Goal: Task Accomplishment & Management: Use online tool/utility

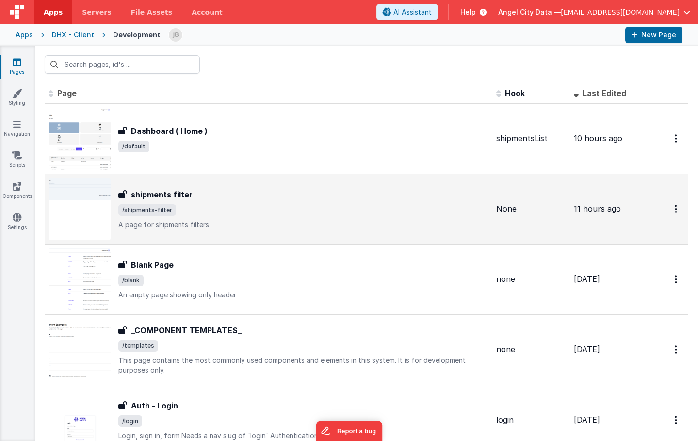
click at [164, 190] on h3 "shipments filter" at bounding box center [162, 195] width 62 height 12
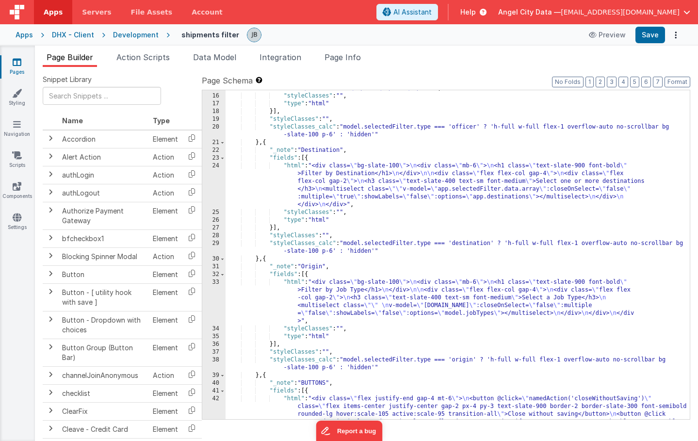
scroll to position [199, 0]
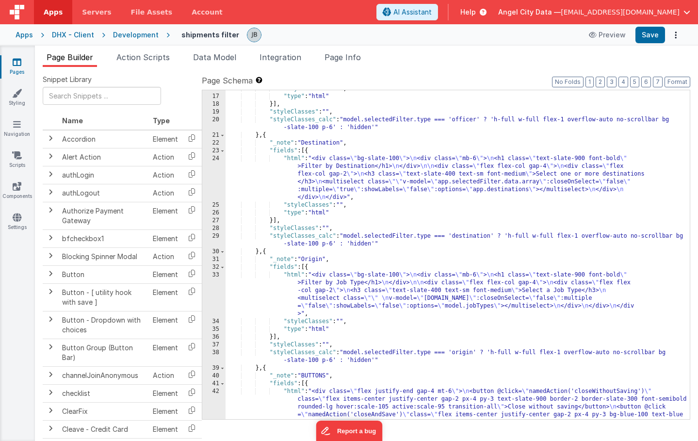
click at [352, 237] on div ""styleClasses" : "" , "type" : "html" }] , "styleClasses" : "" , "styleClasses_…" at bounding box center [457, 272] width 464 height 375
click at [357, 238] on div ""styleClasses" : "" , "type" : "html" }] , "styleClasses" : "" , "styleClasses_…" at bounding box center [457, 272] width 464 height 375
click at [157, 66] on li "Action Scripts" at bounding box center [143, 59] width 61 height 16
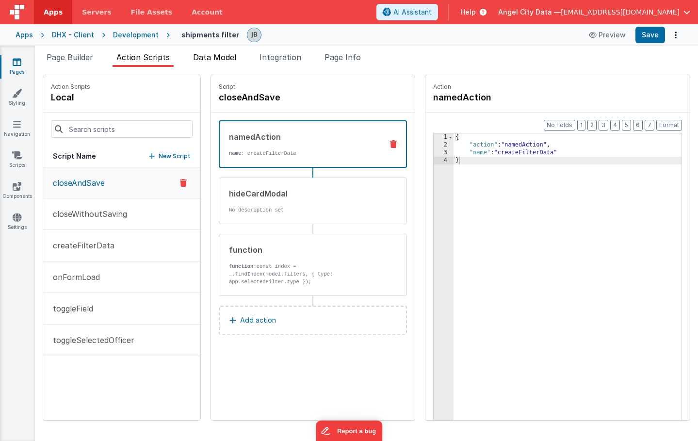
click at [218, 61] on span "Data Model" at bounding box center [214, 57] width 43 height 10
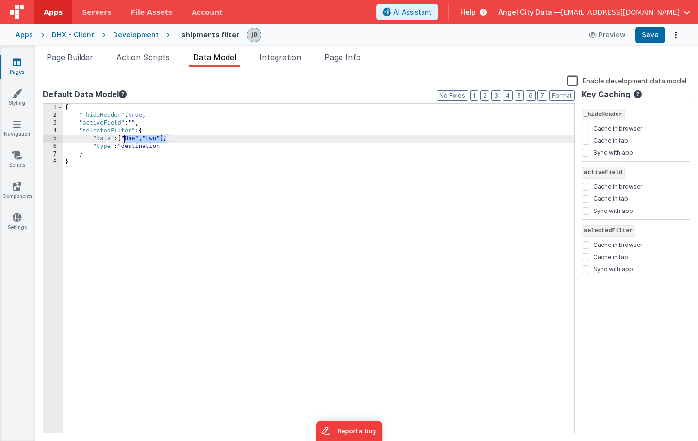
drag, startPoint x: 166, startPoint y: 139, endPoint x: 123, endPoint y: 141, distance: 42.7
click at [123, 141] on div "{ "_hideHeader" : true , "activeField" : "" , "selectedFilter" : { "data" : [ "…" at bounding box center [318, 276] width 511 height 345
click at [135, 148] on div "{ "_hideHeader" : true , "activeField" : "" , "selectedFilter" : { "data" : [ ]…" at bounding box center [318, 276] width 511 height 345
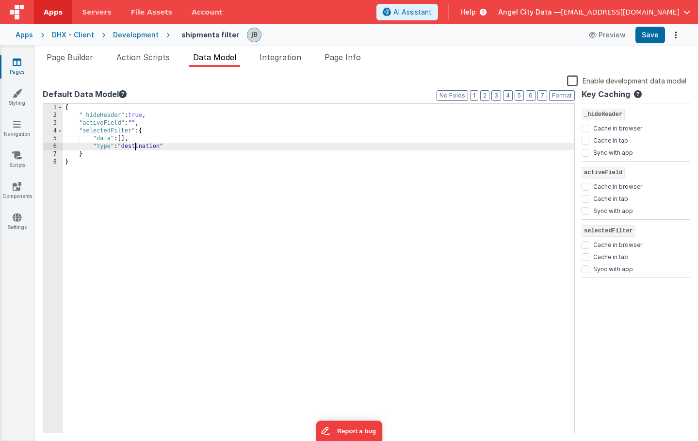
click at [135, 148] on div "{ "_hideHeader" : true , "activeField" : "" , "selectedFilter" : { "data" : [ ]…" at bounding box center [318, 276] width 511 height 345
click at [152, 70] on div "Snippet Library Name Type Accordion Element Alert Action Action authLogin Actio…" at bounding box center [366, 254] width 663 height 374
click at [140, 58] on span "Action Scripts" at bounding box center [142, 57] width 53 height 10
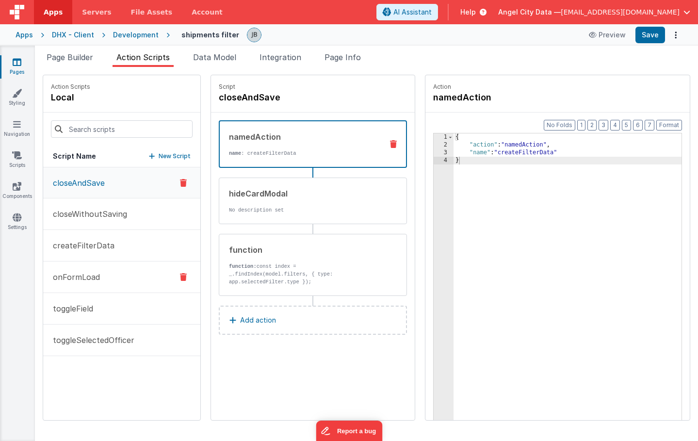
click at [107, 276] on button "onFormLoad" at bounding box center [121, 277] width 157 height 32
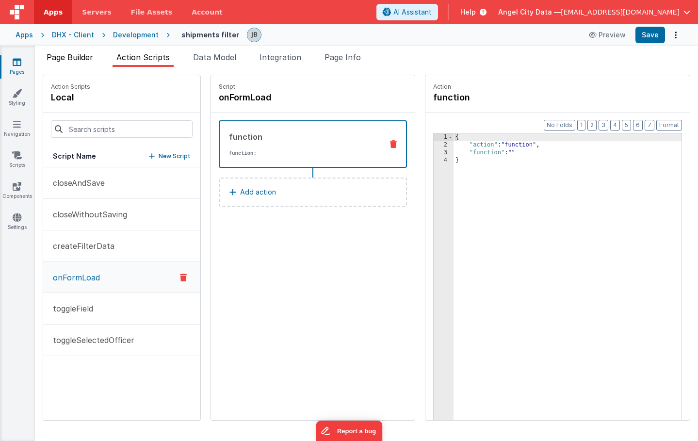
click at [76, 55] on span "Page Builder" at bounding box center [70, 57] width 47 height 10
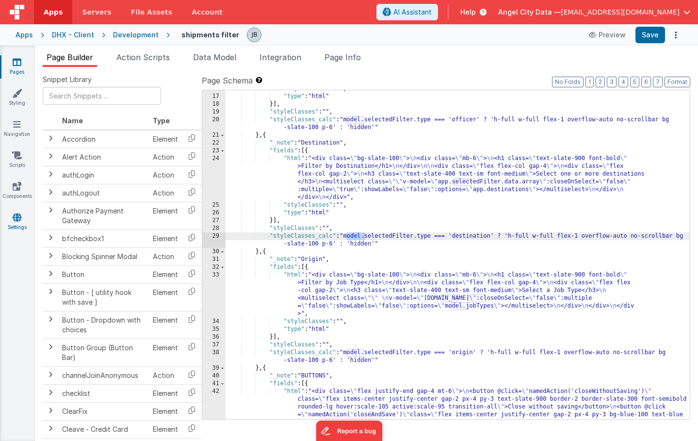
click at [21, 222] on link "Settings" at bounding box center [17, 221] width 35 height 19
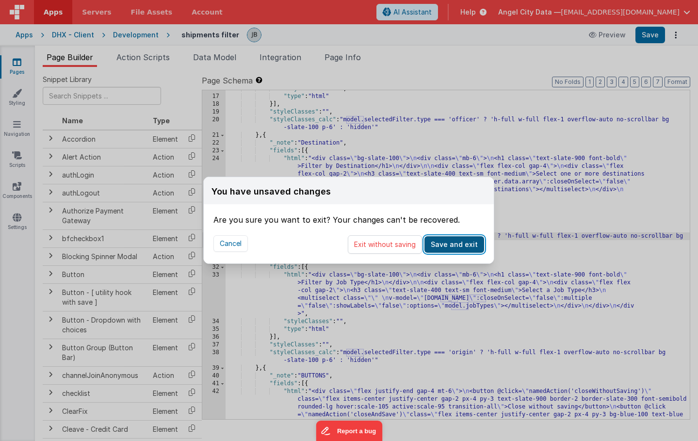
click at [450, 242] on button "Save and exit" at bounding box center [454, 244] width 60 height 16
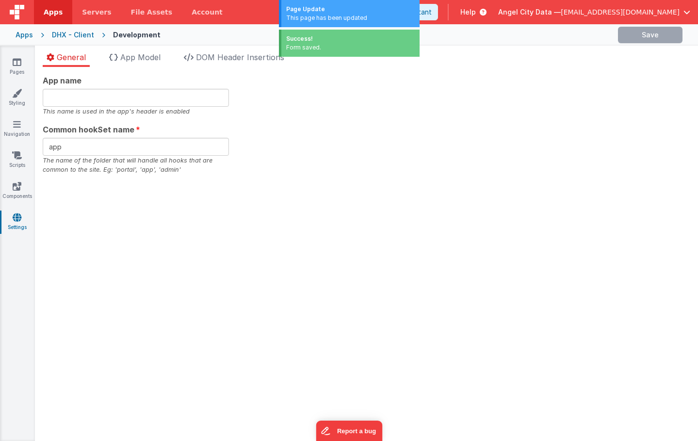
type input "Agency Portal"
type input "agency"
click at [17, 151] on icon at bounding box center [17, 155] width 10 height 10
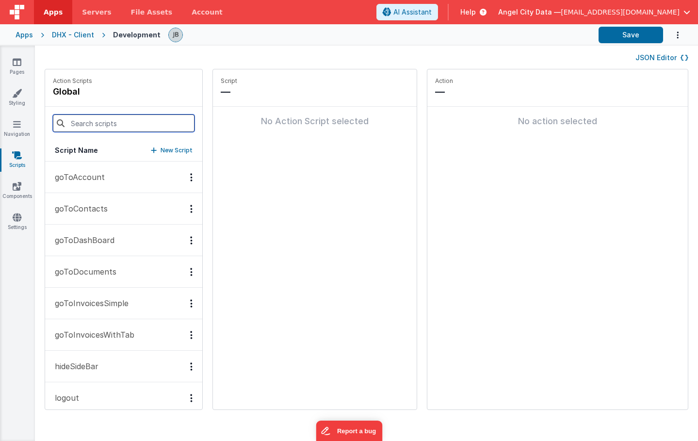
click at [90, 124] on input at bounding box center [124, 122] width 142 height 17
paste input "setSelectedFilter"
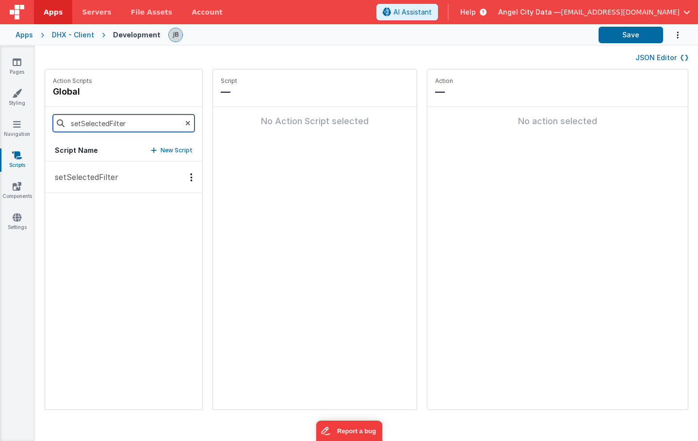
type input "setSelectedFilter"
click at [94, 166] on button "setSelectedFilter" at bounding box center [123, 177] width 157 height 32
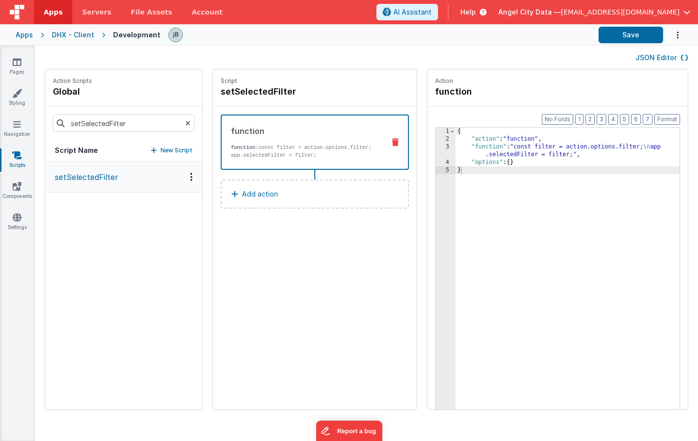
click at [81, 36] on div "DHX - Client" at bounding box center [73, 35] width 42 height 10
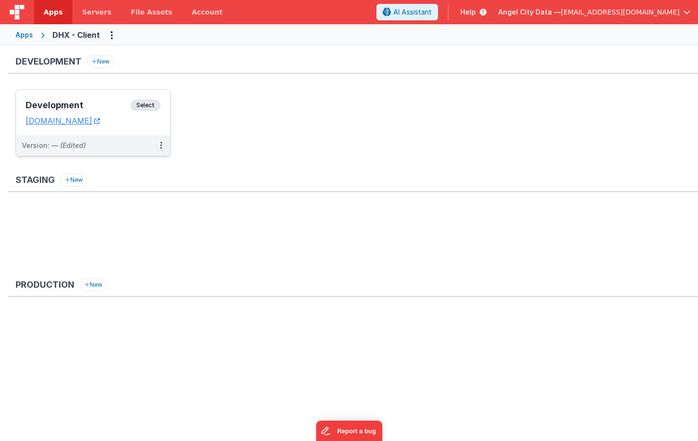
click at [103, 134] on div "Development Select URLs dhxclient.fmbetterforms.com" at bounding box center [93, 113] width 154 height 46
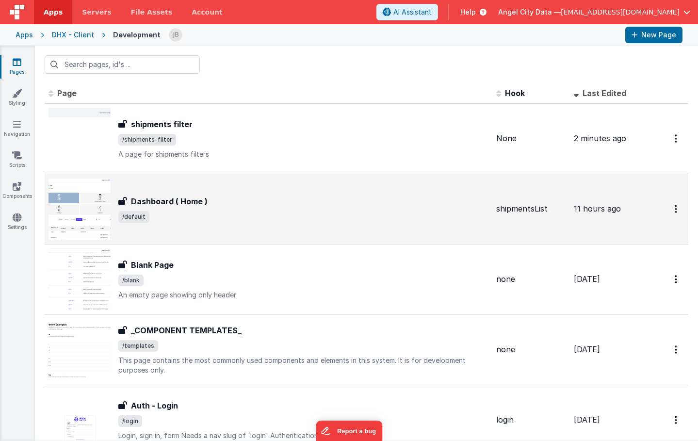
click at [145, 193] on div "Dashboard ( Home ) Dashboard ( Home ) /default" at bounding box center [268, 209] width 440 height 62
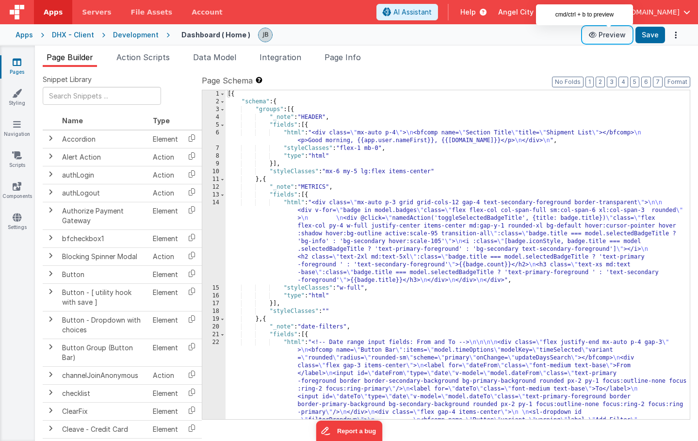
click at [619, 33] on button "Preview" at bounding box center [607, 35] width 48 height 16
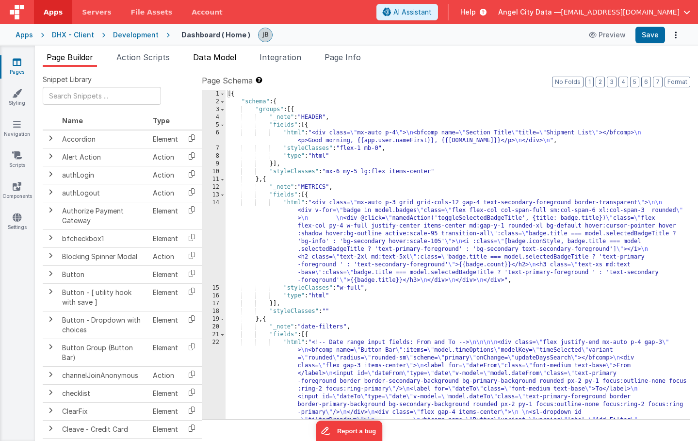
click at [207, 57] on span "Data Model" at bounding box center [214, 57] width 43 height 10
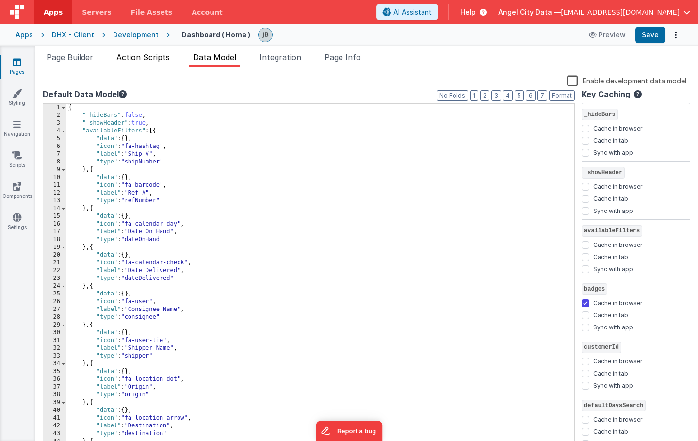
click at [148, 58] on span "Action Scripts" at bounding box center [142, 57] width 53 height 10
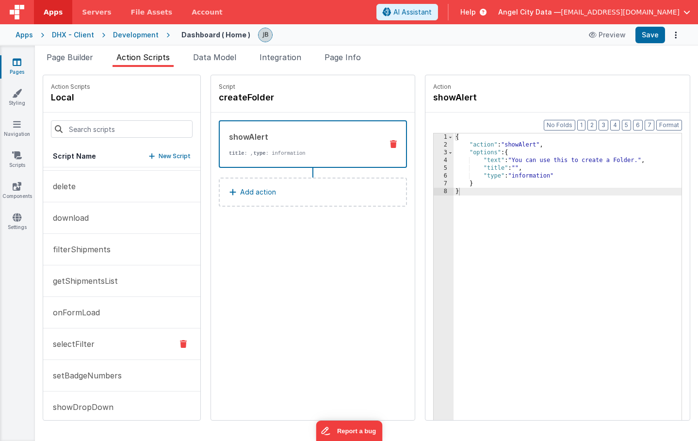
click at [101, 343] on button "selectFilter" at bounding box center [121, 344] width 157 height 32
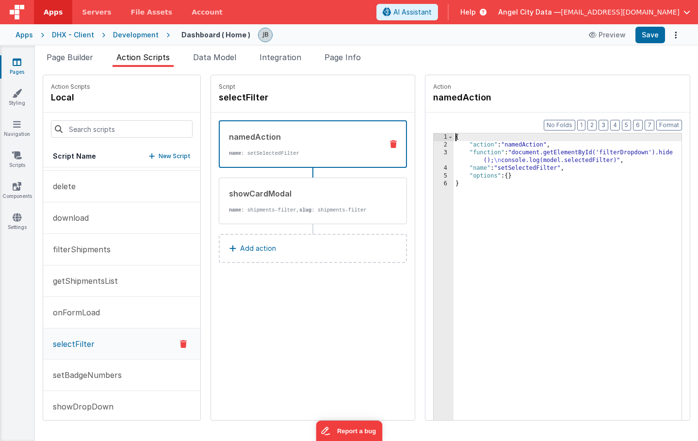
click at [434, 157] on div "3" at bounding box center [444, 157] width 20 height 16
click at [434, 154] on div "3" at bounding box center [444, 157] width 20 height 16
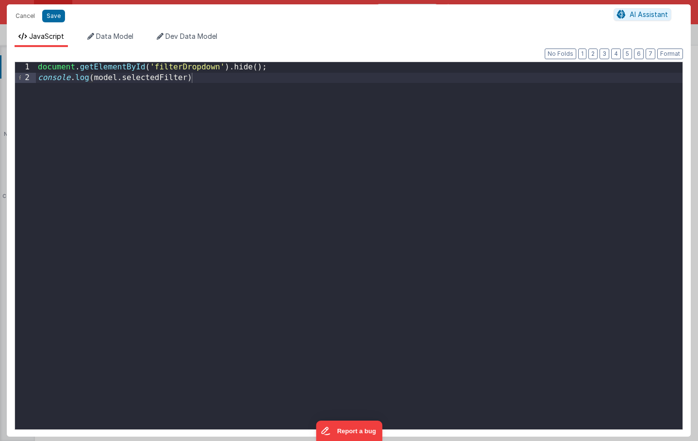
click at [179, 98] on div "document . getElementById ( 'filterDropdown' ) . hide ( ) ; console . log ( mod…" at bounding box center [359, 255] width 646 height 387
click at [27, 17] on button "Cancel" at bounding box center [25, 16] width 29 height 14
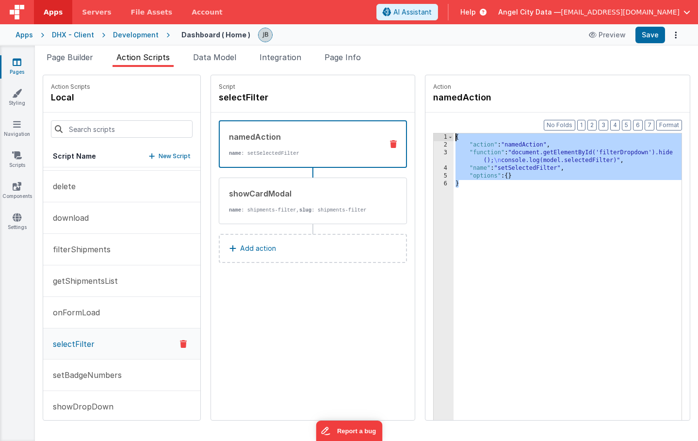
drag, startPoint x: 466, startPoint y: 227, endPoint x: 420, endPoint y: 128, distance: 109.6
click at [425, 128] on div "Format 7 6 5 4 3 2 1 No Folds 1 2 3 4 5 6 { "action" : "namedAction" , "functio…" at bounding box center [557, 285] width 264 height 345
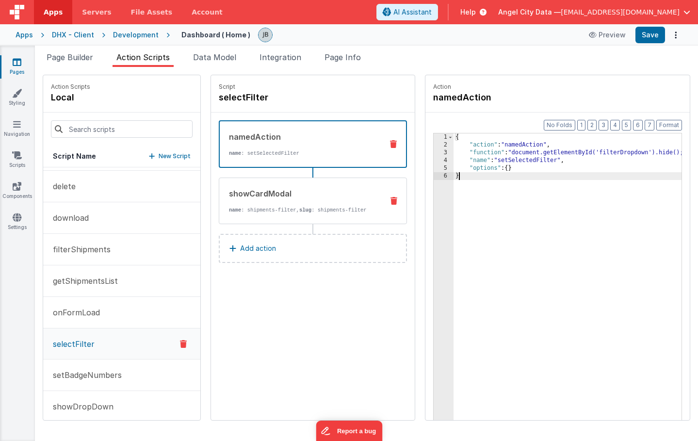
click at [252, 206] on div "showCardModal name : shipments-filter, slug : shipments-filter" at bounding box center [297, 201] width 156 height 26
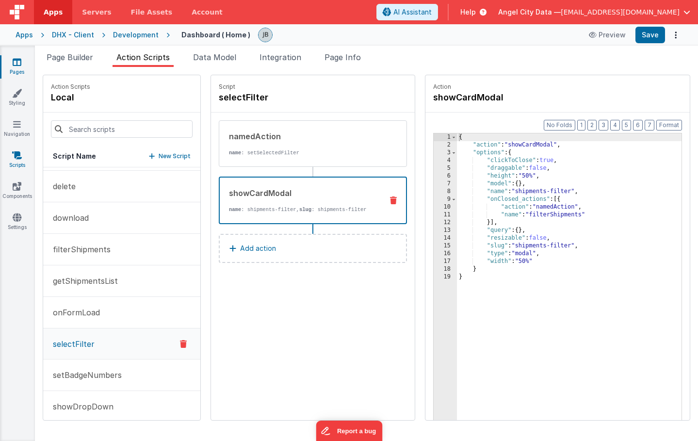
click at [17, 155] on icon at bounding box center [17, 155] width 10 height 10
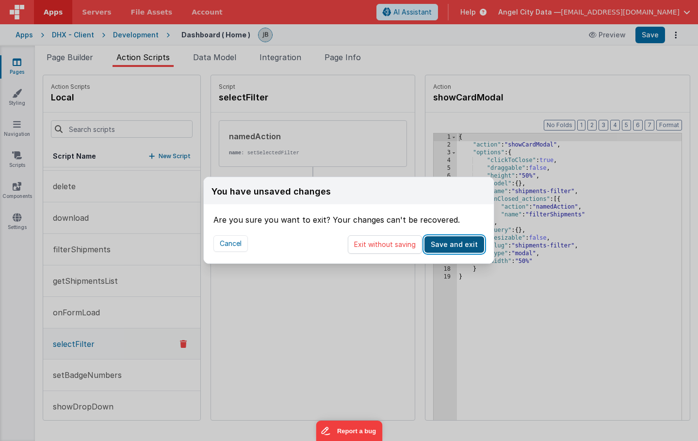
click at [456, 243] on button "Save and exit" at bounding box center [454, 244] width 60 height 16
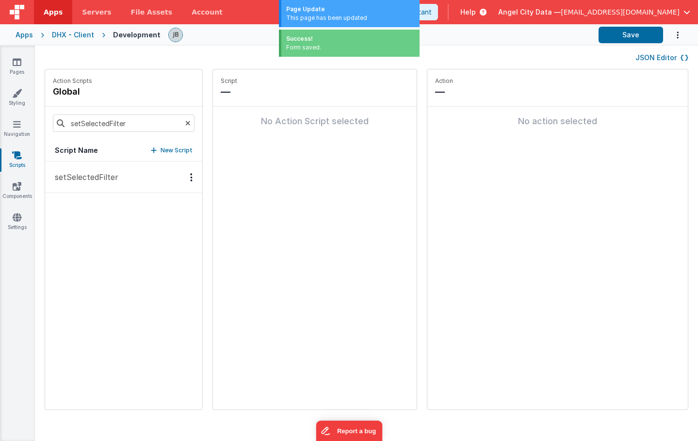
click at [111, 169] on button "setSelectedFilter" at bounding box center [123, 177] width 157 height 32
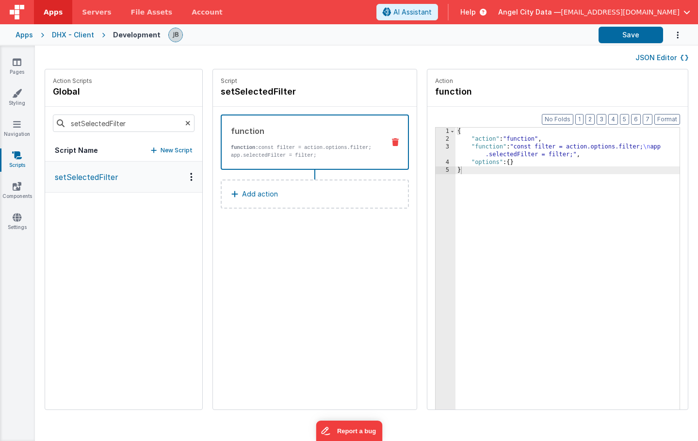
click at [494, 150] on div "{ "action" : "function" , "function" : "const filter = action.options.filter; \…" at bounding box center [581, 291] width 253 height 327
click at [297, 141] on div "function function: const filter = action.options.filter; app.selectedFilter = f…" at bounding box center [299, 142] width 155 height 34
click at [435, 148] on div "3" at bounding box center [445, 151] width 20 height 16
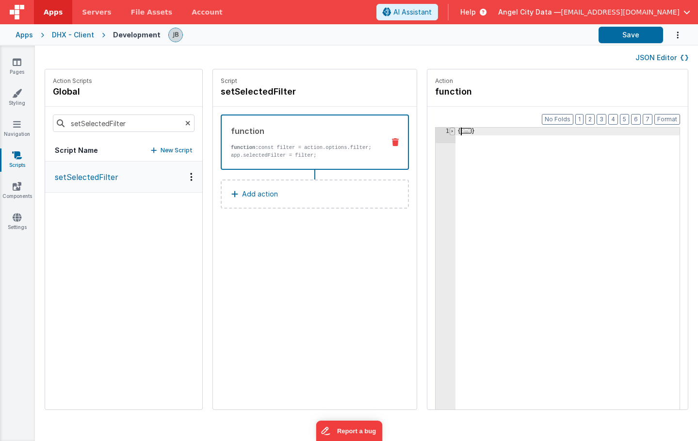
click at [450, 134] on span at bounding box center [452, 132] width 5 height 8
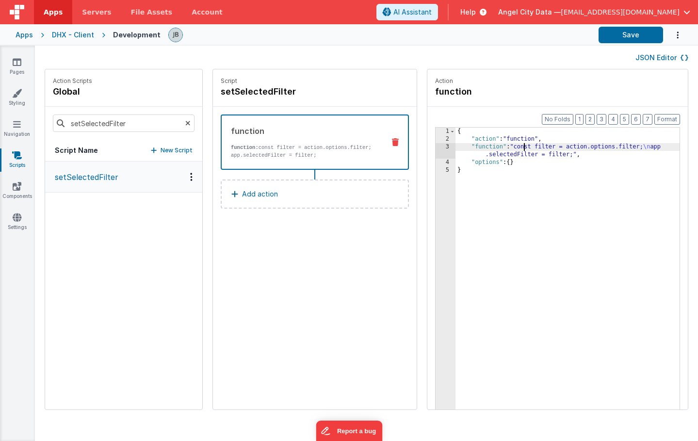
click at [435, 149] on div "3" at bounding box center [445, 151] width 20 height 16
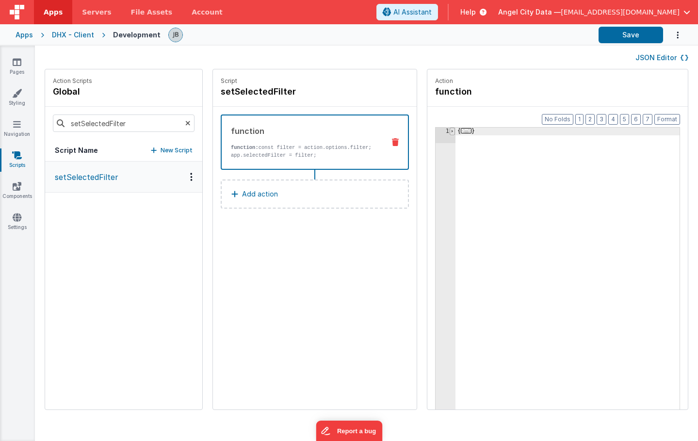
click at [450, 131] on span at bounding box center [452, 132] width 5 height 8
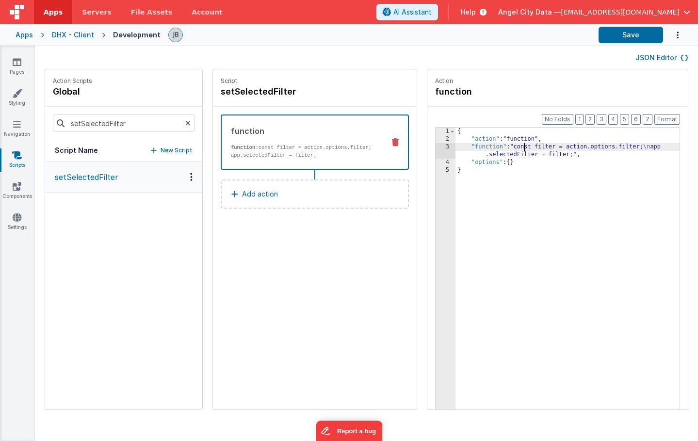
click at [457, 152] on div "{ "action" : "function" , "function" : "const filter = action.options.filter; \…" at bounding box center [581, 291] width 253 height 327
click at [460, 153] on div "{ "action" : "function" , "function" : "const filter = action.options.filter; \…" at bounding box center [581, 291] width 253 height 327
click at [435, 147] on div "3" at bounding box center [445, 151] width 20 height 16
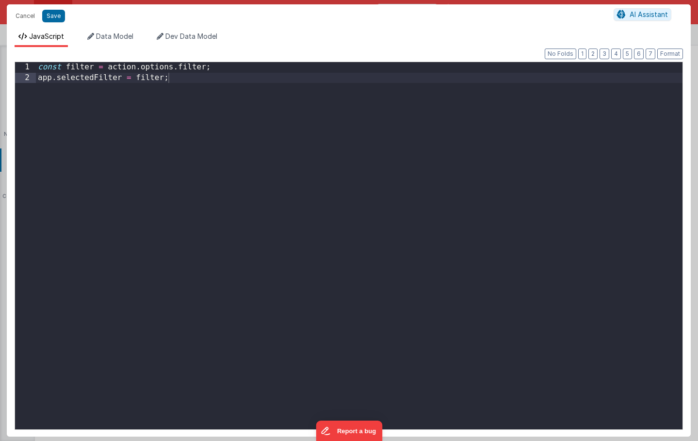
click at [331, 138] on div "const filter = action . options . filter ; app . selectedFilter = filter ;" at bounding box center [359, 256] width 646 height 388
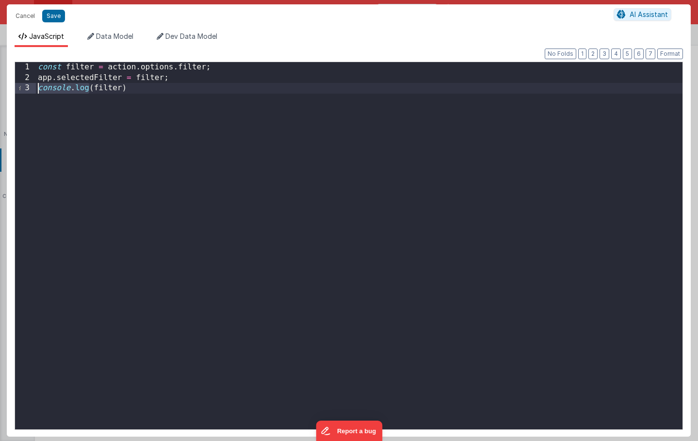
drag, startPoint x: 87, startPoint y: 90, endPoint x: 39, endPoint y: 90, distance: 48.0
click at [39, 90] on div "const filter = action . options . filter ; app . selectedFilter = filter ; cons…" at bounding box center [359, 256] width 646 height 388
click at [46, 10] on button "Save" at bounding box center [53, 16] width 23 height 13
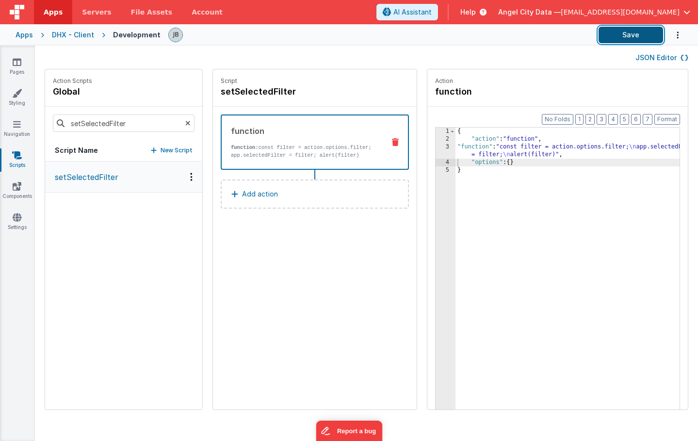
click at [627, 33] on button "Save" at bounding box center [630, 35] width 64 height 16
click at [10, 59] on link "Pages" at bounding box center [17, 66] width 35 height 19
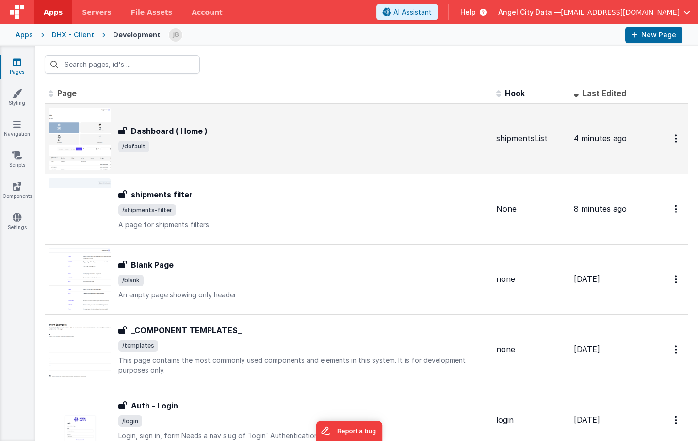
click at [143, 122] on div "Dashboard ( Home ) Dashboard ( Home ) /default" at bounding box center [268, 139] width 440 height 62
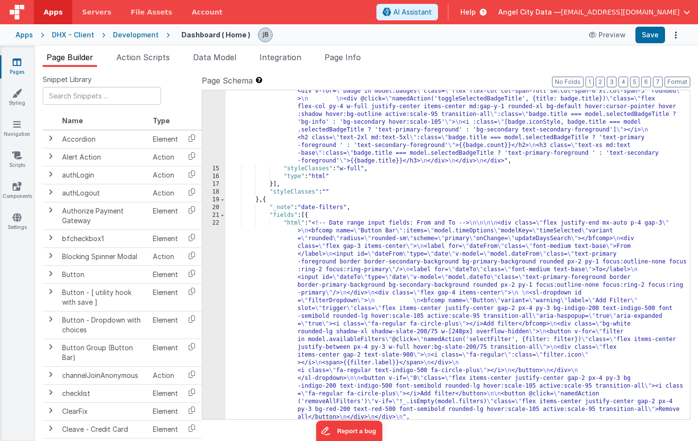
scroll to position [150, 0]
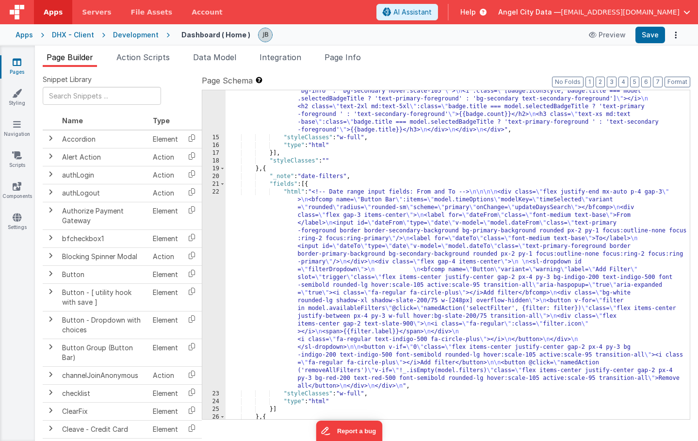
click at [214, 218] on div "22" at bounding box center [213, 289] width 23 height 202
click at [213, 230] on div "22" at bounding box center [213, 289] width 23 height 202
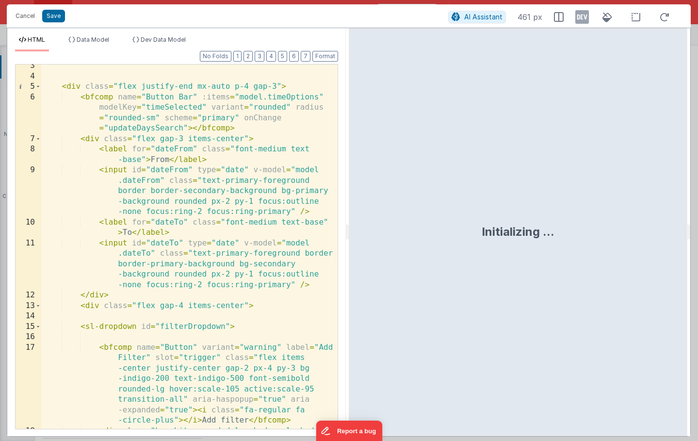
scroll to position [25, 0]
click at [209, 225] on div "< div class = "flex justify-end mx-auto p-4 gap-3" > < bfcomp name = "Button Ba…" at bounding box center [189, 259] width 296 height 396
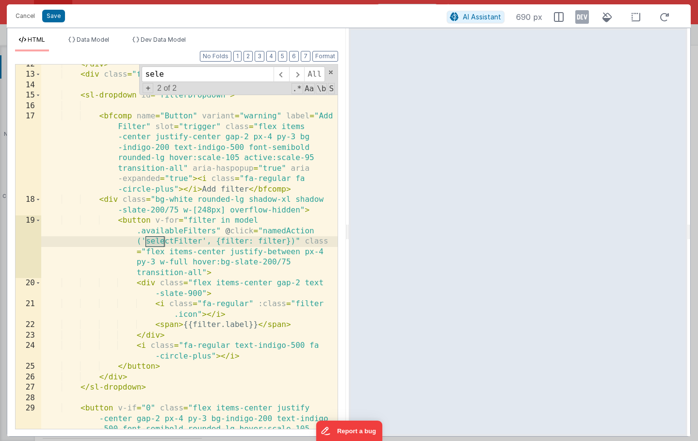
scroll to position [256, 0]
type input "selectFilter"
click at [35, 19] on button "Cancel" at bounding box center [25, 16] width 29 height 14
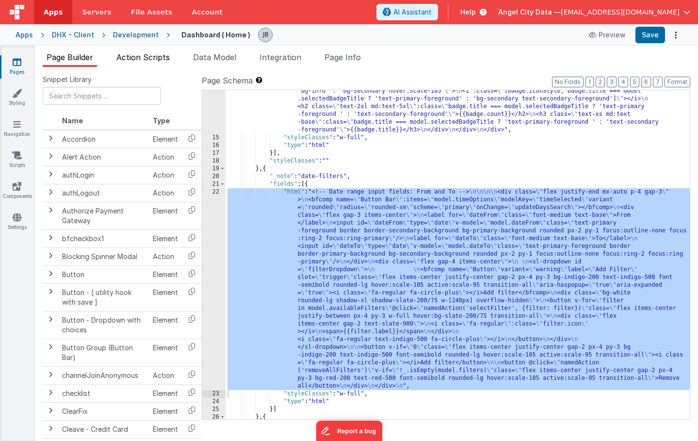
click at [152, 51] on li "Action Scripts" at bounding box center [143, 59] width 61 height 16
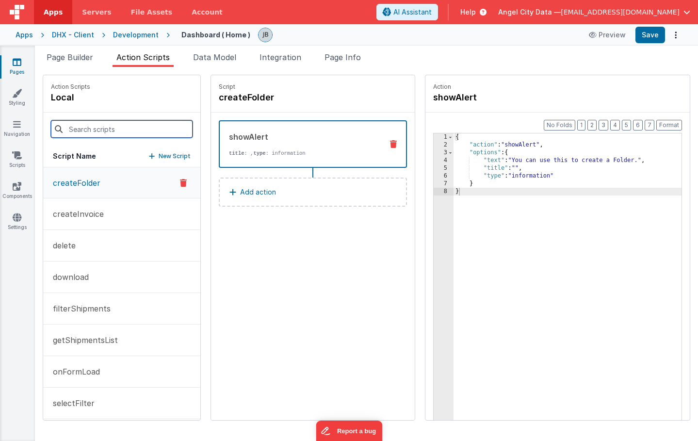
click at [116, 130] on input at bounding box center [122, 128] width 142 height 17
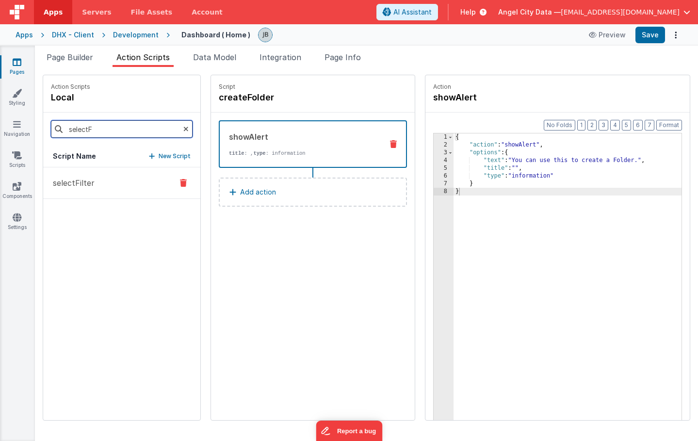
type input "selectF"
click at [80, 185] on p "selectFilter" at bounding box center [71, 183] width 48 height 12
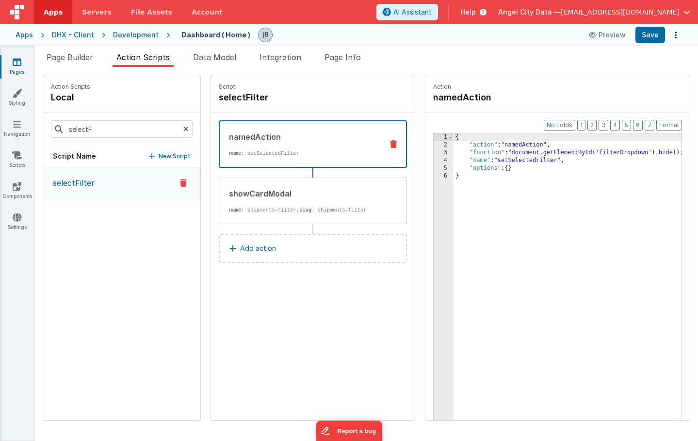
click at [229, 153] on strong "name" at bounding box center [235, 153] width 12 height 6
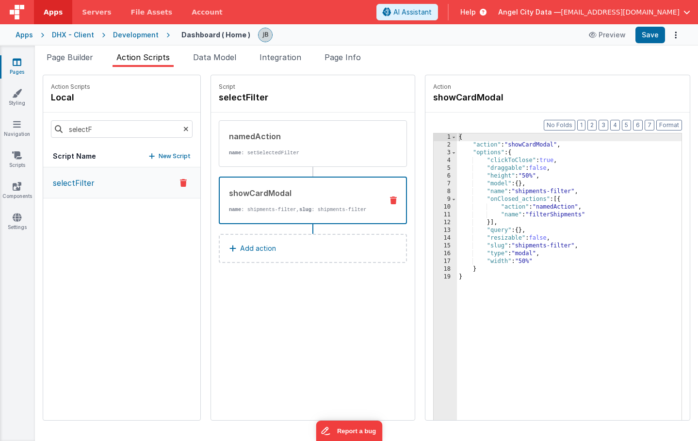
click at [250, 204] on div "showCardModal name : shipments-filter, slug : shipments-filter" at bounding box center [297, 200] width 155 height 26
click at [16, 160] on icon at bounding box center [17, 155] width 10 height 10
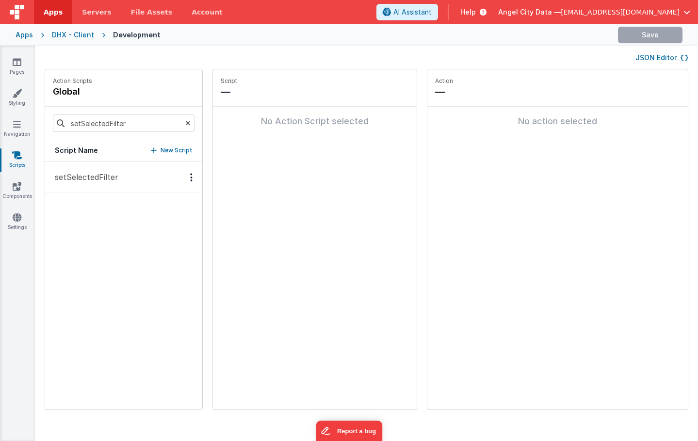
click at [88, 169] on button "setSelectedFilter" at bounding box center [123, 177] width 157 height 32
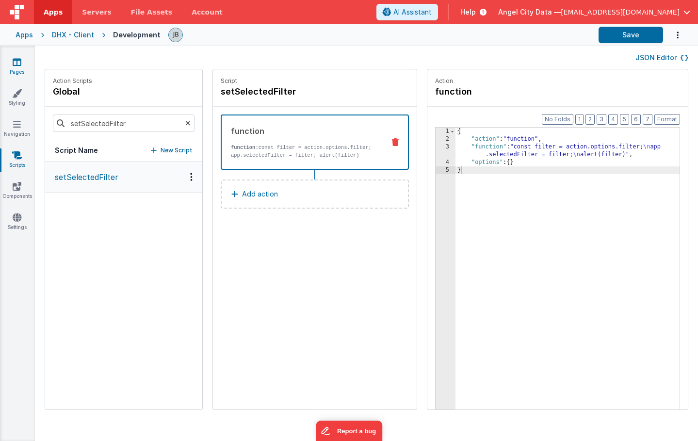
click at [15, 59] on icon at bounding box center [17, 62] width 9 height 10
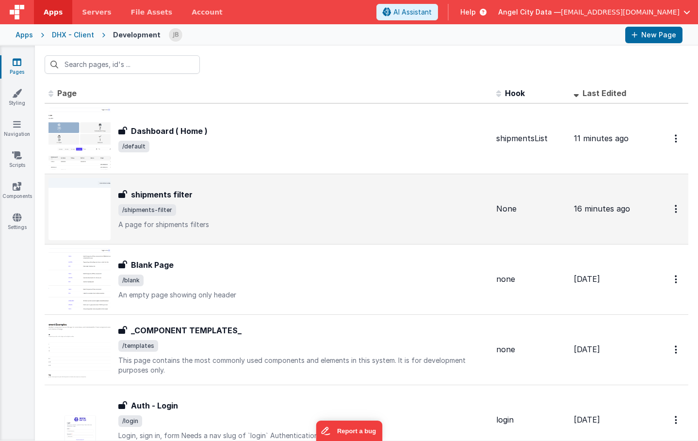
click at [180, 198] on h3 "shipments filter" at bounding box center [162, 195] width 62 height 12
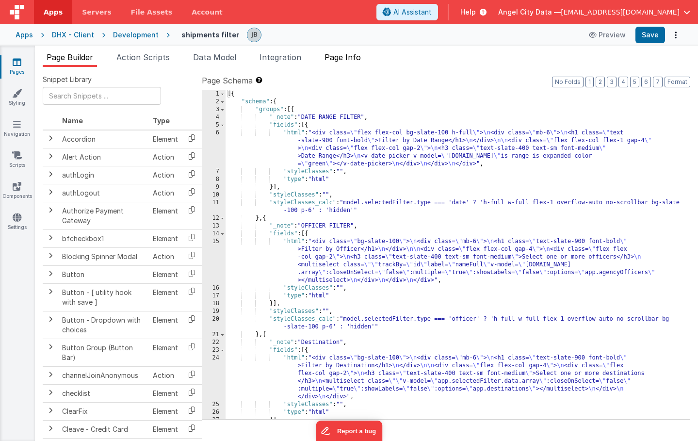
click at [338, 63] on li "Page Info" at bounding box center [343, 59] width 44 height 16
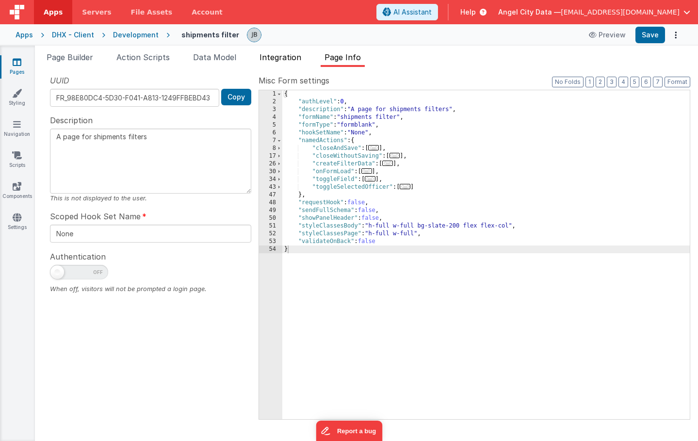
click at [291, 59] on span "Integration" at bounding box center [280, 57] width 42 height 10
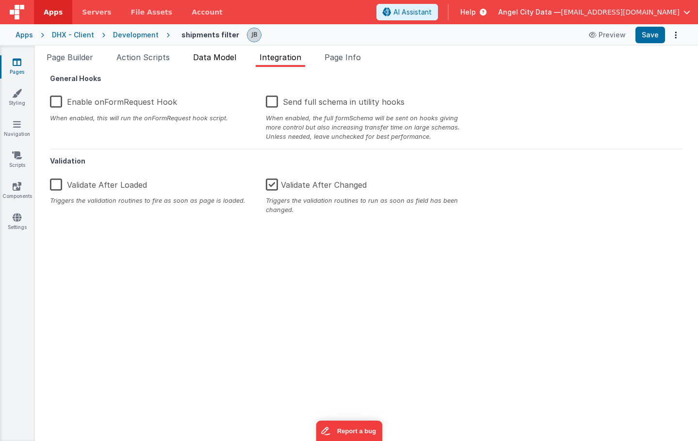
click at [228, 55] on span "Data Model" at bounding box center [214, 57] width 43 height 10
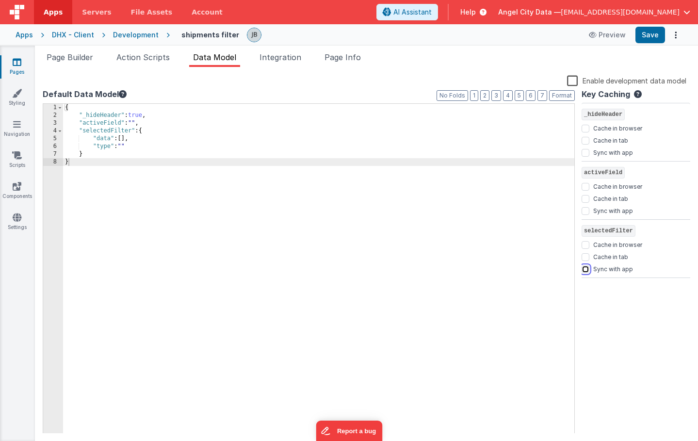
click at [584, 267] on input "Sync with app" at bounding box center [585, 269] width 8 height 8
checkbox input "true"
click at [645, 36] on button "Save" at bounding box center [650, 35] width 30 height 16
click at [20, 161] on link "Scripts" at bounding box center [17, 159] width 35 height 19
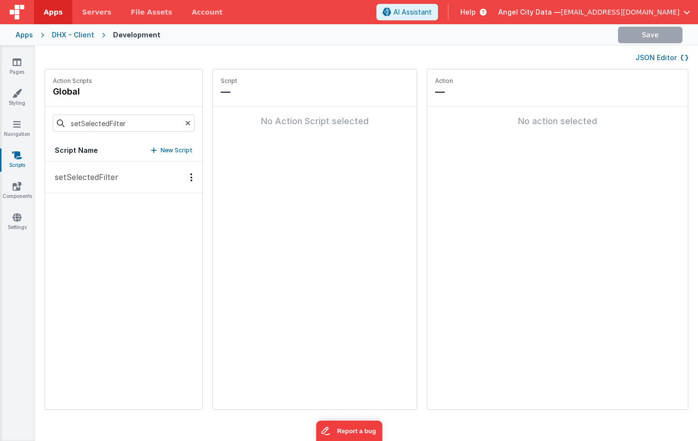
click at [71, 177] on p "setSelectedFilter" at bounding box center [83, 177] width 69 height 12
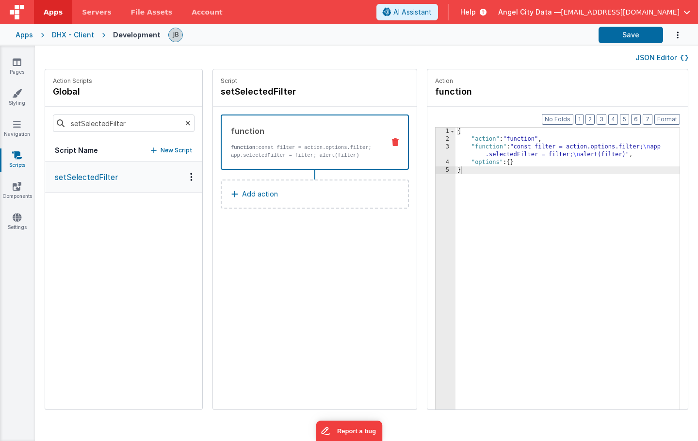
click at [435, 150] on div "3" at bounding box center [445, 151] width 20 height 16
click at [435, 147] on div "3" at bounding box center [445, 151] width 20 height 16
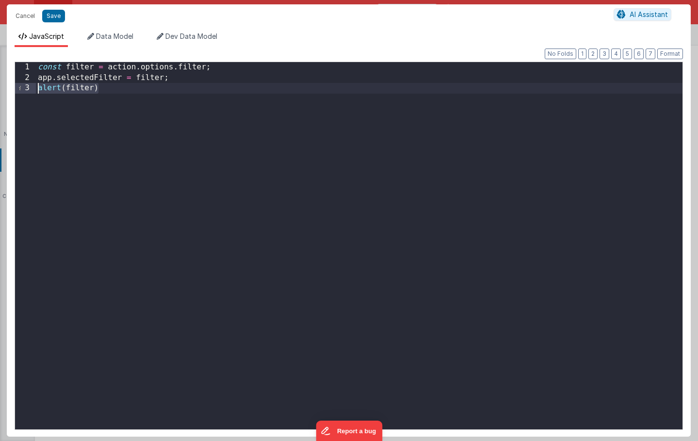
drag, startPoint x: 181, startPoint y: 120, endPoint x: 7, endPoint y: 87, distance: 177.2
click at [7, 87] on div "Format 7 6 5 4 3 2 1 No Folds 1 2 3 const filter = action . options . filter ; …" at bounding box center [349, 241] width 684 height 389
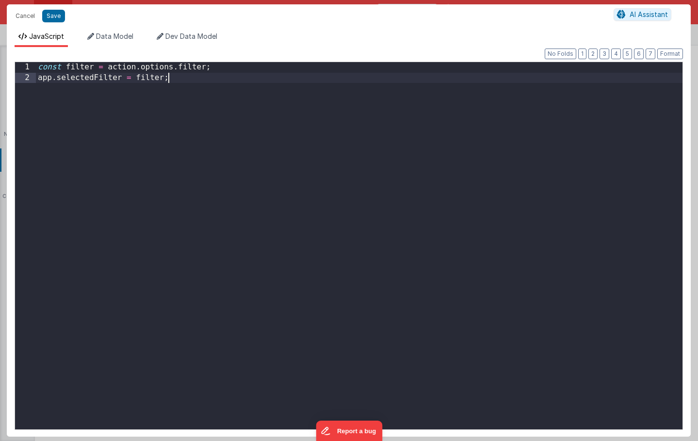
click at [64, 15] on div "Cancel Save" at bounding box center [312, 16] width 603 height 14
click at [57, 17] on button "Save" at bounding box center [53, 16] width 23 height 13
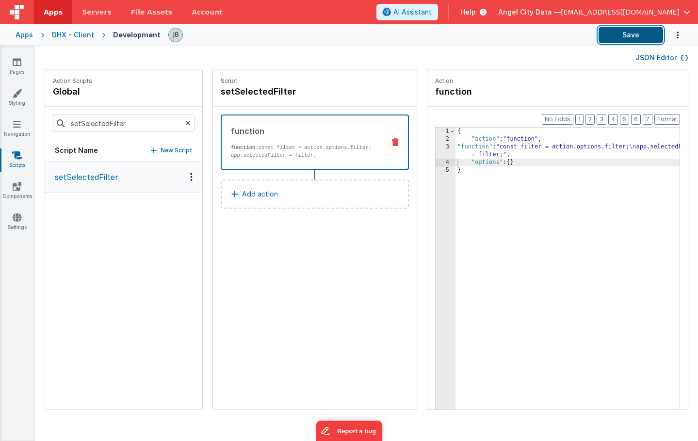
click at [627, 36] on button "Save" at bounding box center [630, 35] width 64 height 16
click at [622, 37] on button "Save" at bounding box center [630, 35] width 64 height 16
click at [78, 33] on div "DHX - Client" at bounding box center [73, 35] width 42 height 10
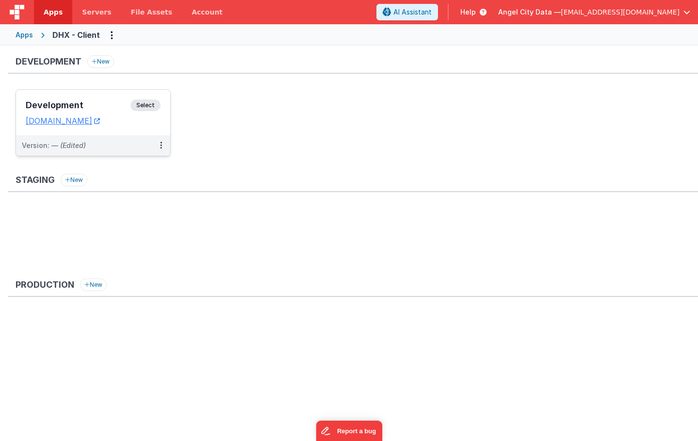
click at [83, 103] on h3 "Development" at bounding box center [78, 105] width 105 height 10
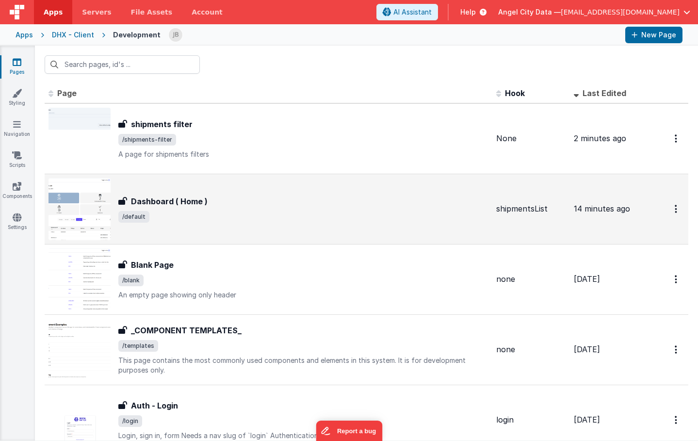
click at [119, 191] on div "Dashboard ( Home ) Dashboard ( Home ) /default" at bounding box center [268, 209] width 440 height 62
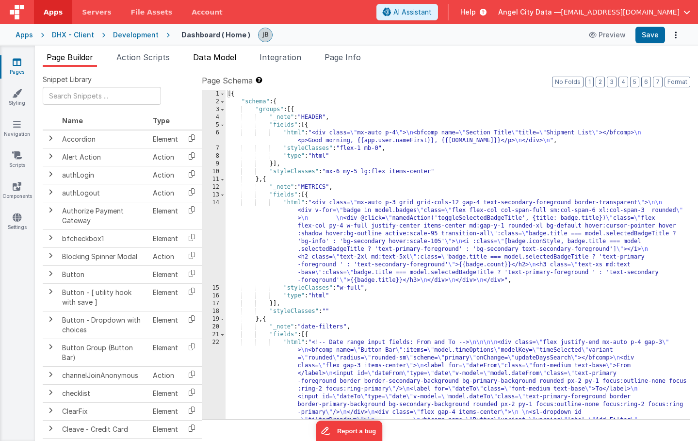
click at [221, 59] on span "Data Model" at bounding box center [214, 57] width 43 height 10
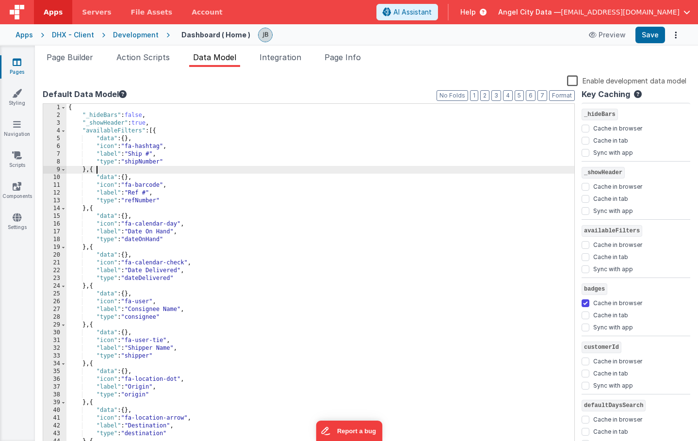
click at [191, 171] on div "{ "_hideBars" : false , "_showHeader" : true , "availableFilters" : [{ "data" :…" at bounding box center [320, 284] width 508 height 361
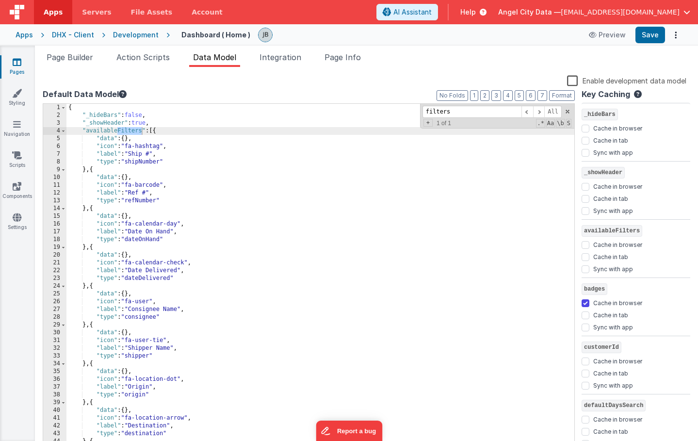
type input "filters"
click at [163, 125] on div "{ "_hideBars" : false , "_showHeader" : true , "availableFilters" : [{ "data" :…" at bounding box center [320, 284] width 508 height 361
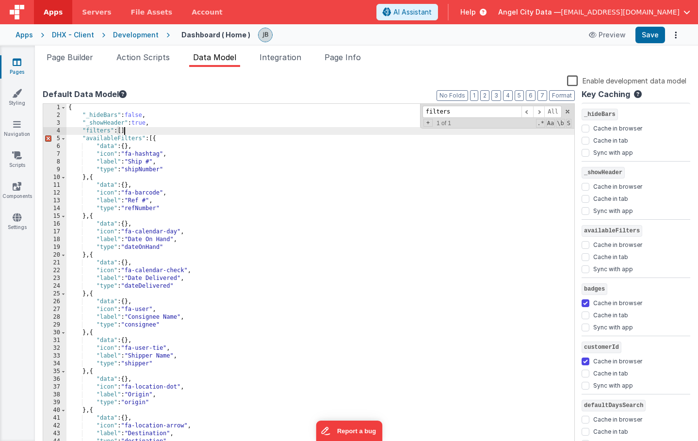
checkbox input "false"
checkbox input "true"
checkbox input "false"
checkbox input "true"
click at [64, 137] on span at bounding box center [63, 139] width 5 height 8
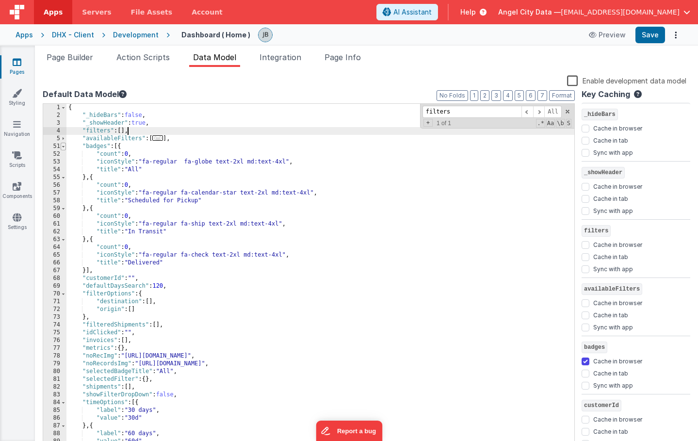
click at [64, 148] on span at bounding box center [63, 147] width 5 height 8
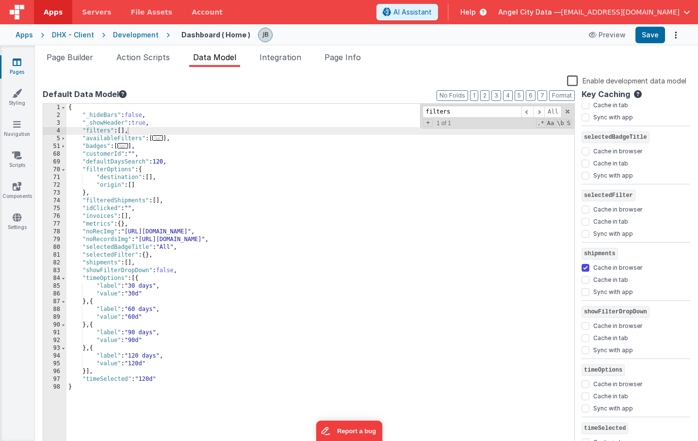
scroll to position [818, 0]
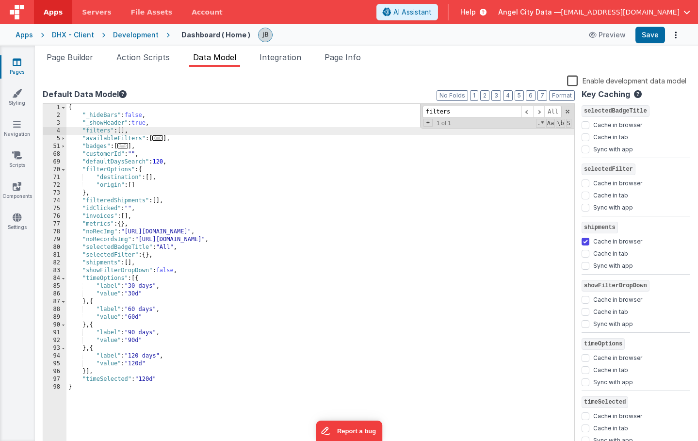
click at [163, 193] on div "{ "_hideBars" : false , "_showHeader" : true , "filters" : [ ] , "availableFilt…" at bounding box center [320, 284] width 508 height 361
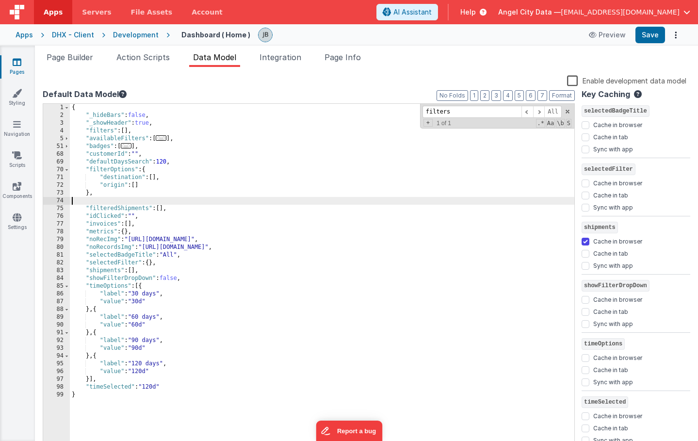
click at [619, 356] on label "Cache in browser" at bounding box center [617, 357] width 49 height 10
click at [589, 356] on input "Cache in browser" at bounding box center [585, 358] width 8 height 8
click at [613, 355] on label "Cache in browser" at bounding box center [617, 357] width 49 height 10
click at [589, 355] on input "Cache in browser" at bounding box center [585, 358] width 8 height 8
checkbox input "false"
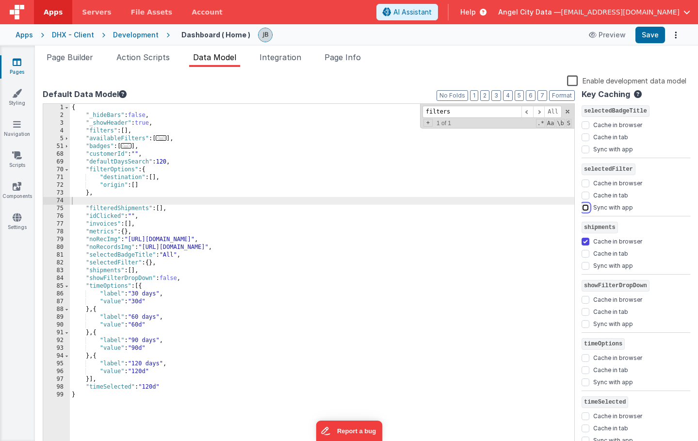
click at [585, 206] on input "Sync with app" at bounding box center [585, 208] width 8 height 8
checkbox input "true"
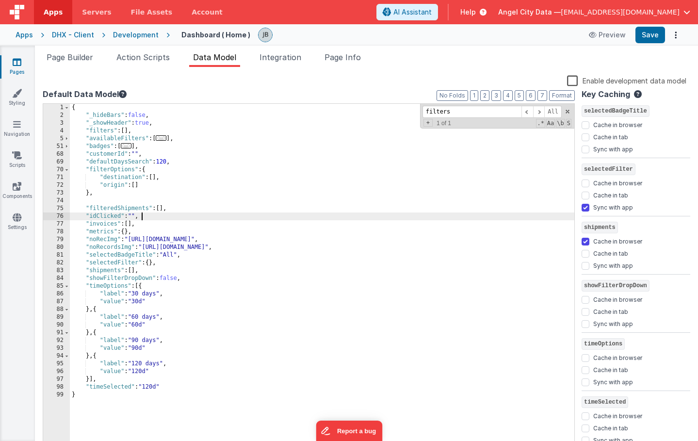
click at [162, 212] on div "{ "_hideBars" : false , "_showHeader" : true , "filters" : [ ] , "availableFilt…" at bounding box center [322, 284] width 504 height 361
click at [136, 199] on div "{ "_hideBars" : false , "_showHeader" : true , "filters" : [ ] , "availableFilt…" at bounding box center [322, 284] width 504 height 361
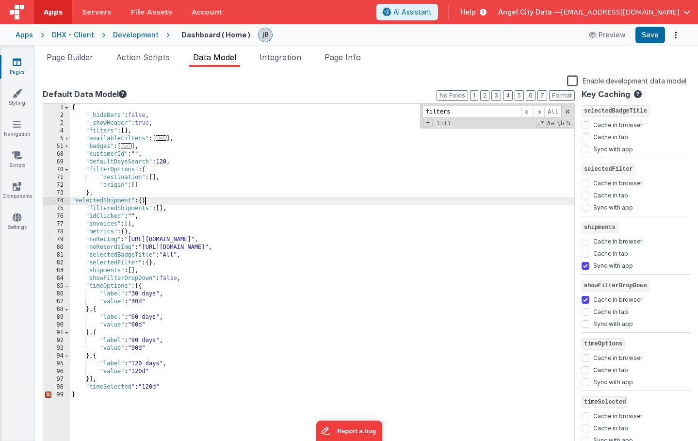
checkbox input "false"
checkbox input "true"
checkbox input "false"
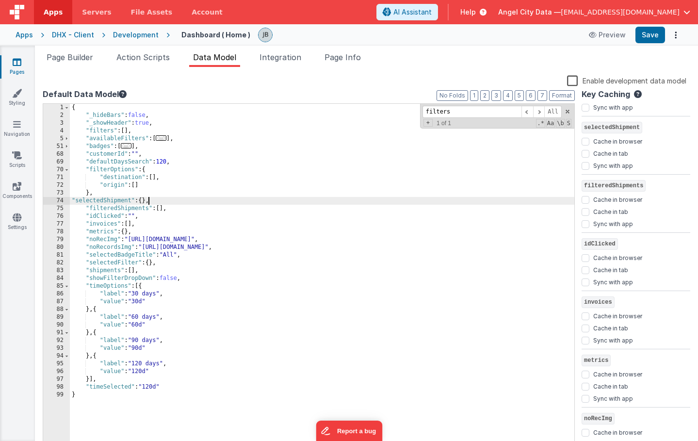
scroll to position [535, 0]
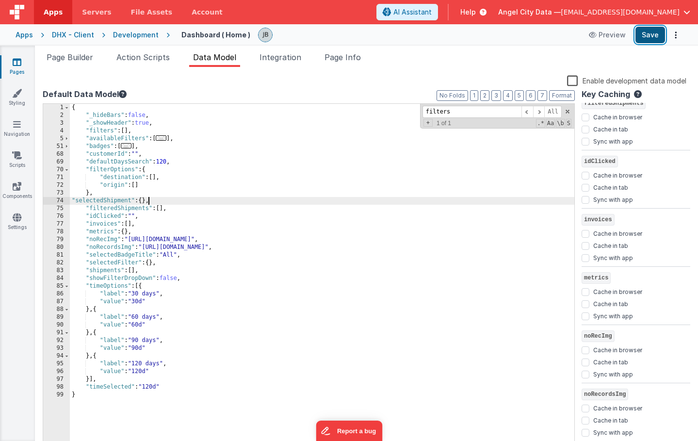
click at [658, 35] on button "Save" at bounding box center [650, 35] width 30 height 16
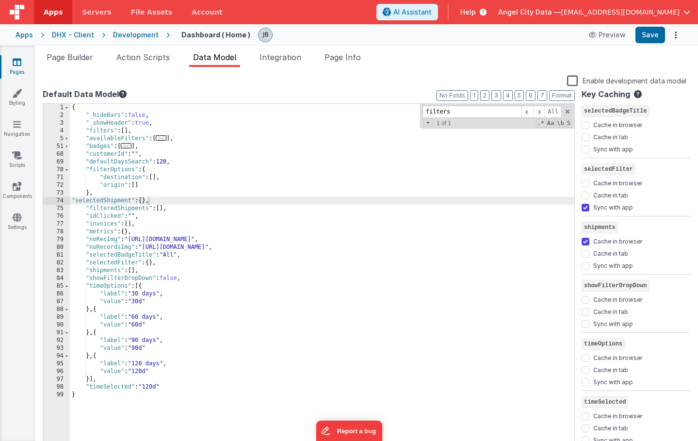
scroll to position [311, 0]
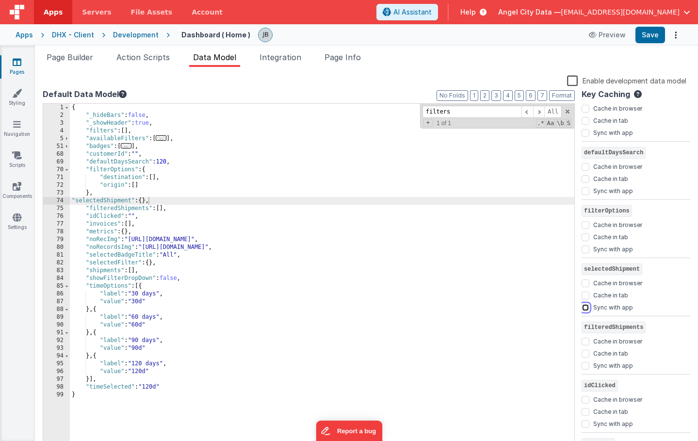
click at [585, 308] on input "Sync with app" at bounding box center [585, 308] width 8 height 8
checkbox input "true"
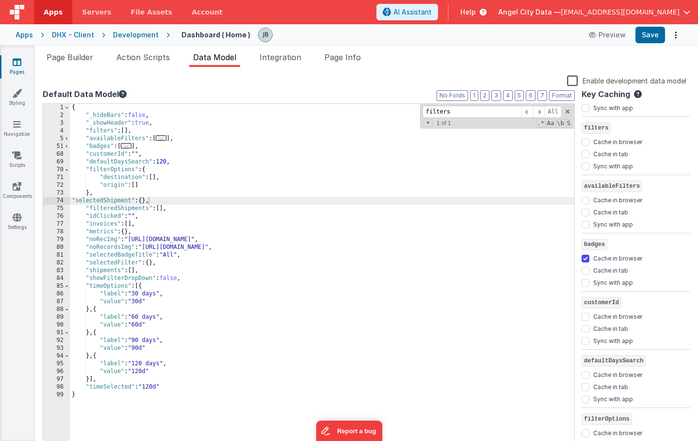
scroll to position [0, 0]
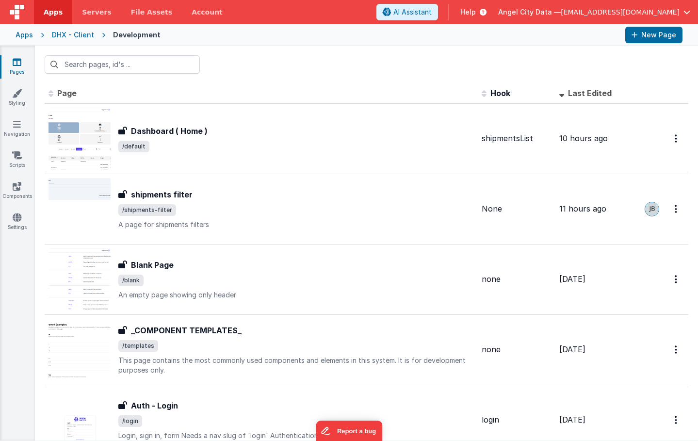
click at [23, 33] on div "Apps" at bounding box center [24, 35] width 17 height 10
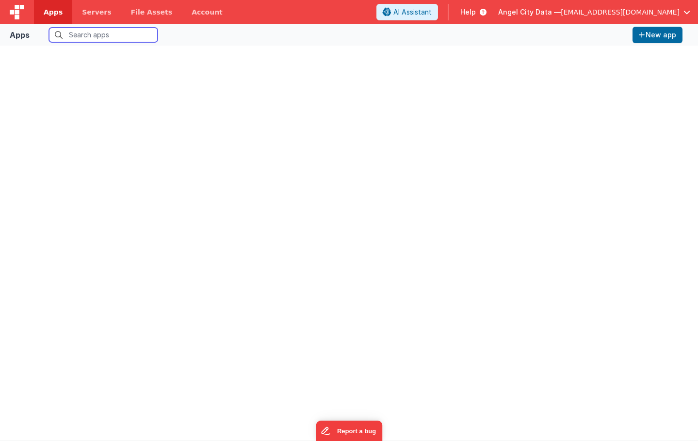
click at [78, 38] on input "text" at bounding box center [103, 35] width 109 height 15
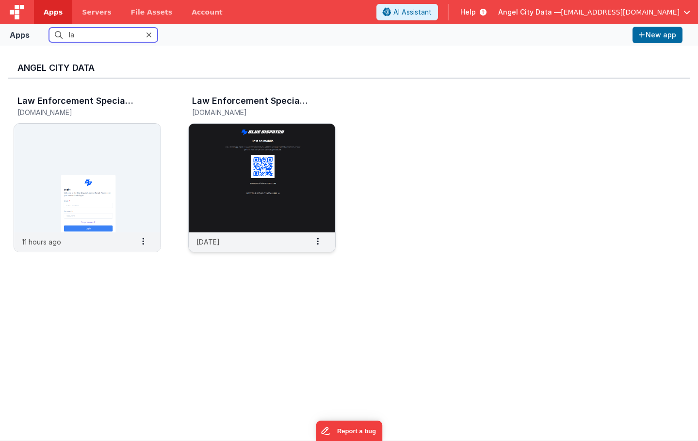
type input "l"
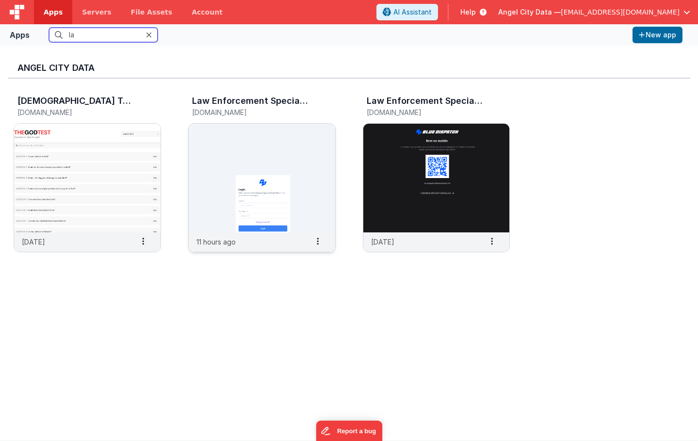
type input "l"
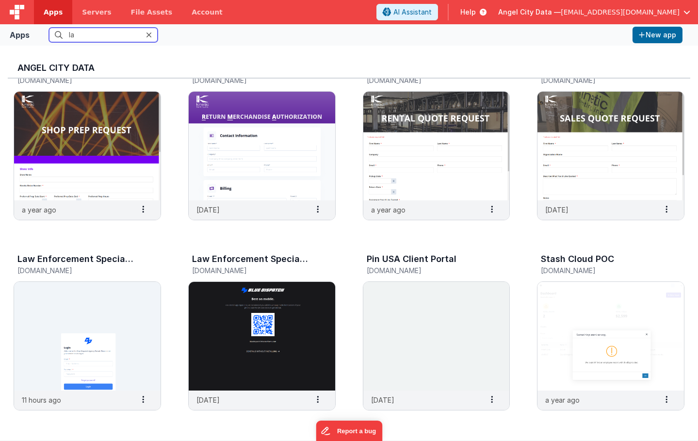
scroll to position [8, 0]
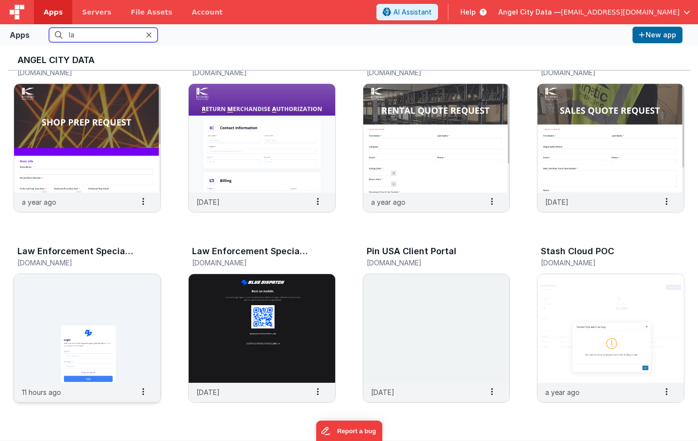
type input "la"
click at [108, 311] on img at bounding box center [87, 328] width 146 height 109
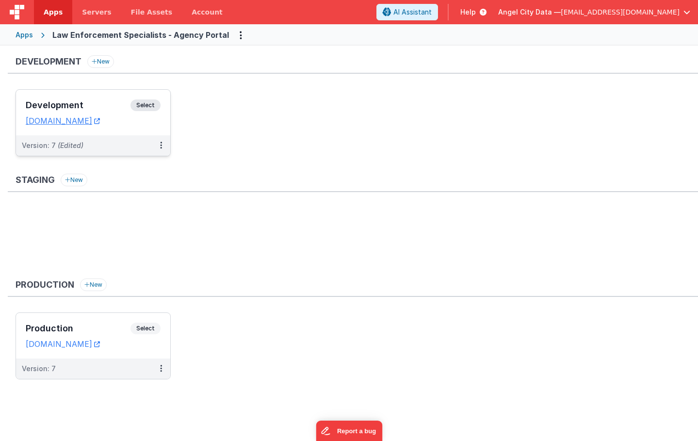
click at [90, 105] on h3 "Development" at bounding box center [78, 105] width 105 height 10
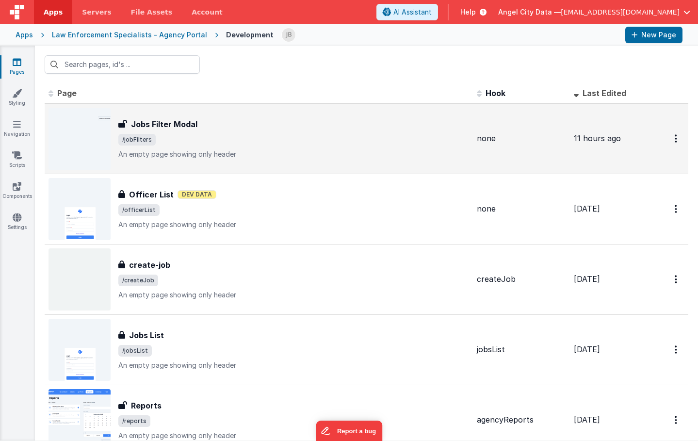
click at [185, 122] on h3 "Jobs Filter Modal" at bounding box center [164, 124] width 66 height 12
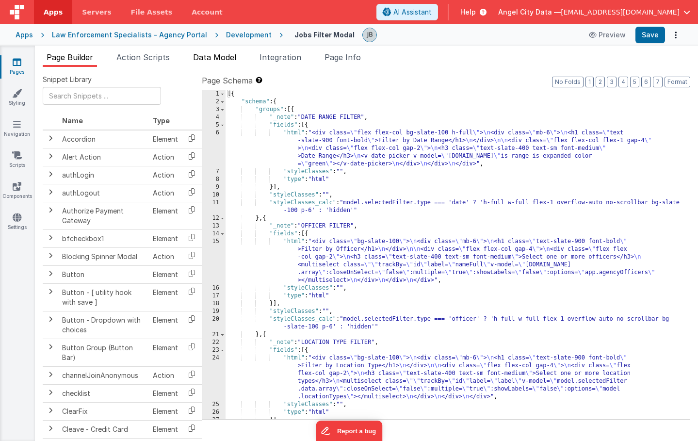
click at [210, 61] on span "Data Model" at bounding box center [214, 57] width 43 height 10
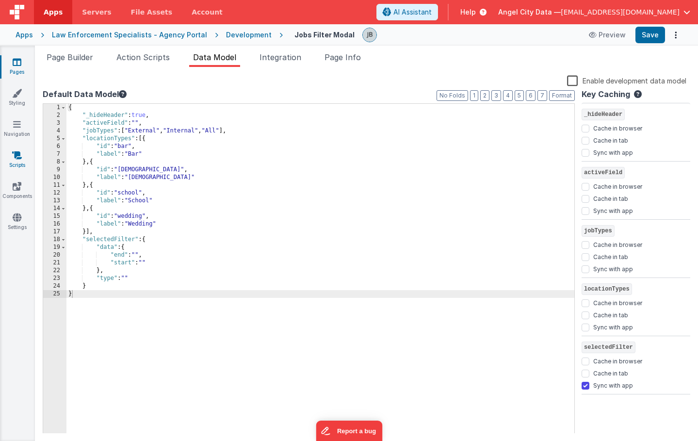
click at [19, 156] on icon at bounding box center [17, 155] width 10 height 10
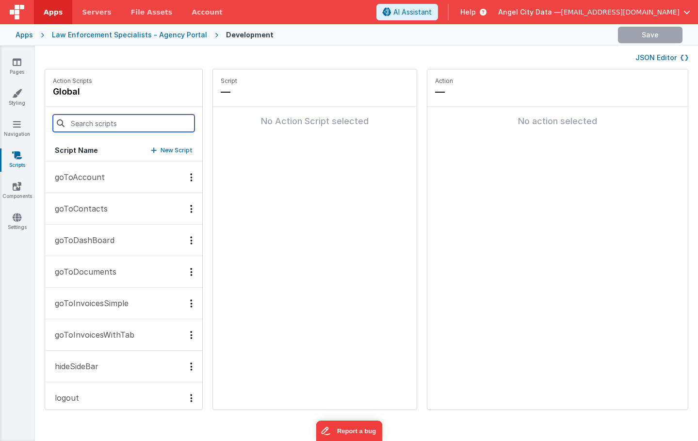
click at [90, 126] on input at bounding box center [124, 122] width 142 height 17
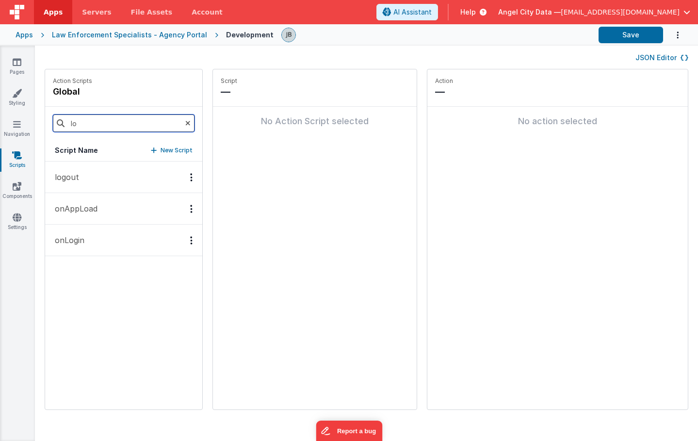
type input "l"
type input "m"
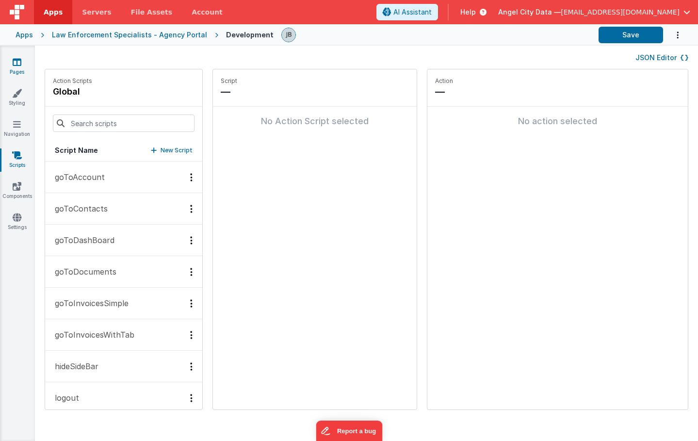
click at [18, 66] on icon at bounding box center [17, 62] width 9 height 10
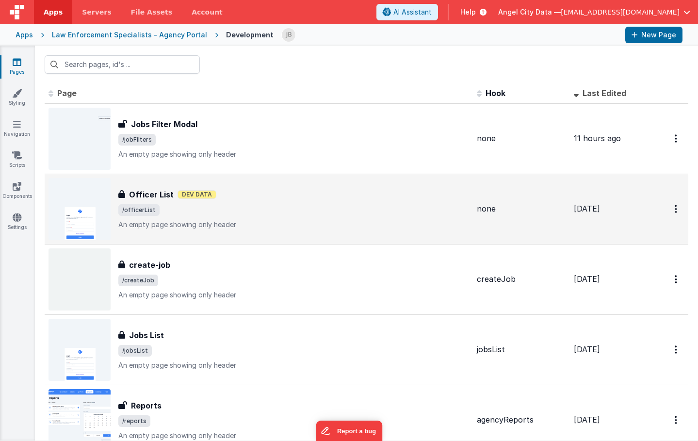
click at [155, 191] on h3 "Officer List" at bounding box center [151, 195] width 45 height 12
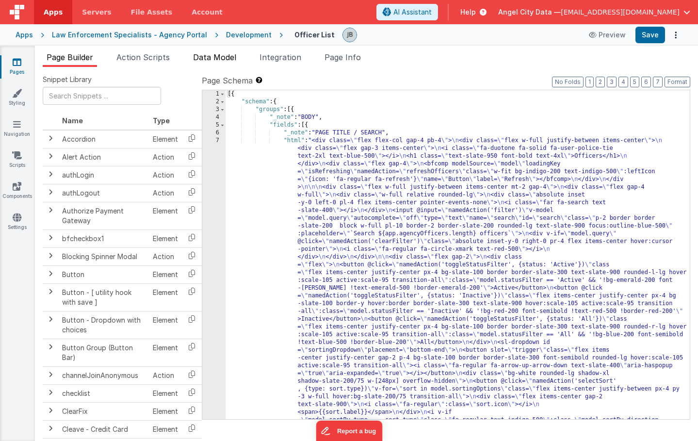
click at [199, 58] on span "Data Model" at bounding box center [214, 57] width 43 height 10
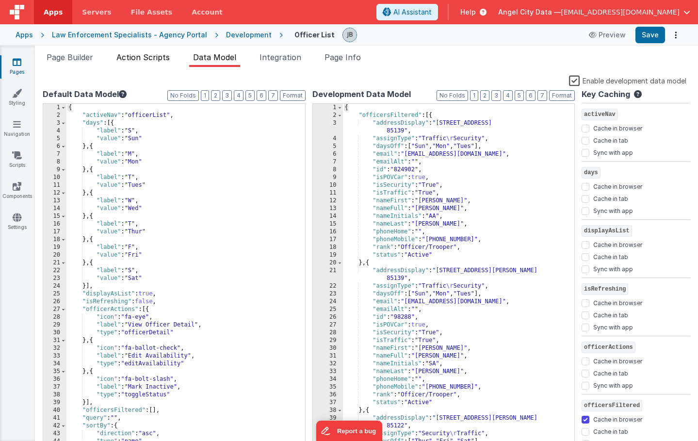
click at [150, 55] on span "Action Scripts" at bounding box center [142, 57] width 53 height 10
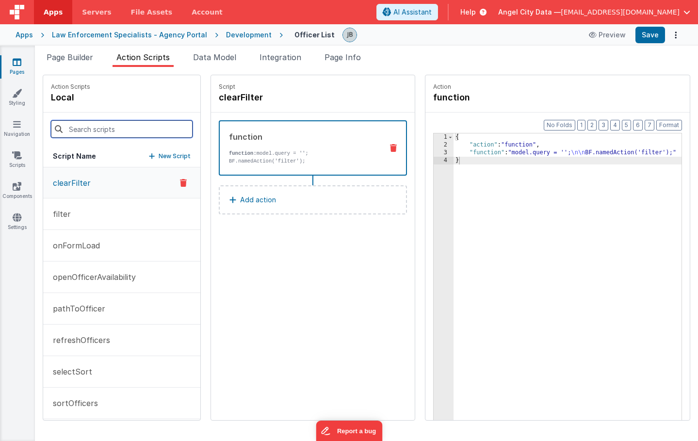
click at [107, 129] on input at bounding box center [122, 128] width 142 height 17
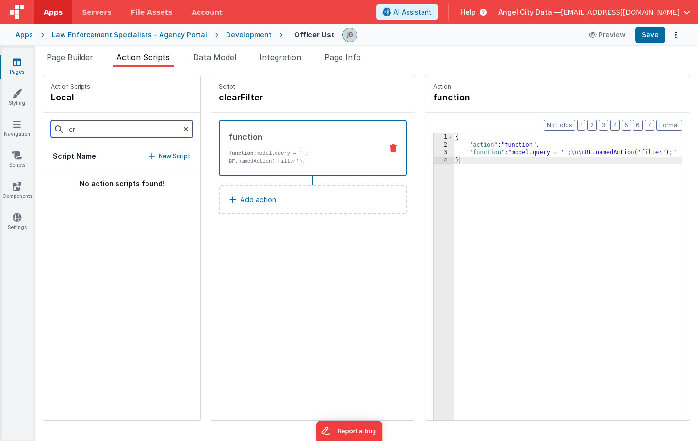
type input "c"
type input "fil"
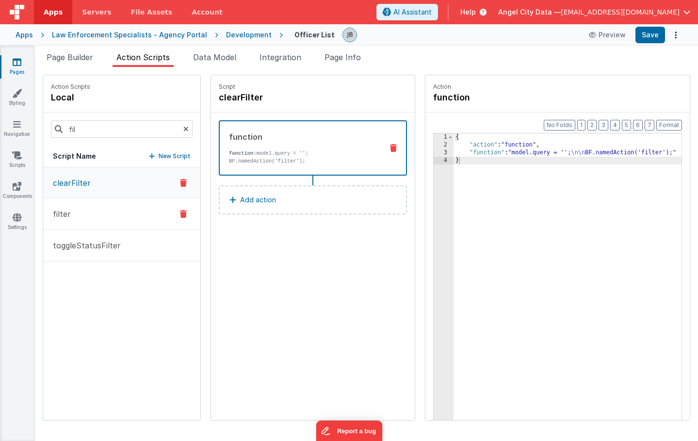
click at [66, 219] on p "filter" at bounding box center [59, 214] width 24 height 12
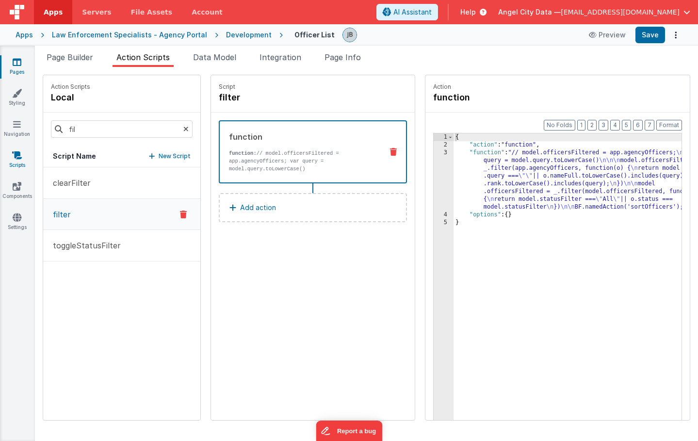
click at [18, 153] on icon at bounding box center [17, 155] width 10 height 10
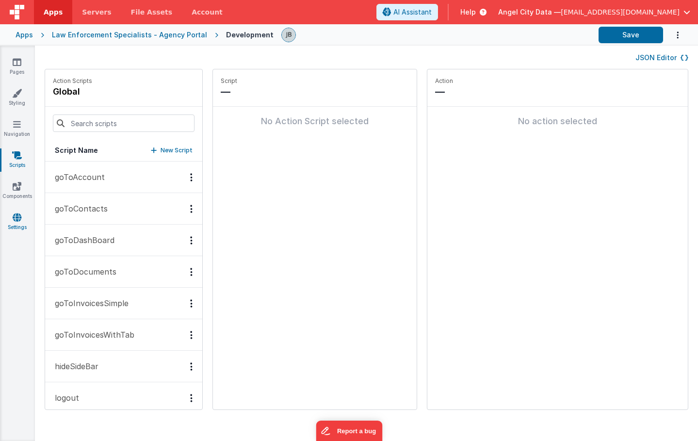
click at [19, 214] on icon at bounding box center [17, 217] width 9 height 10
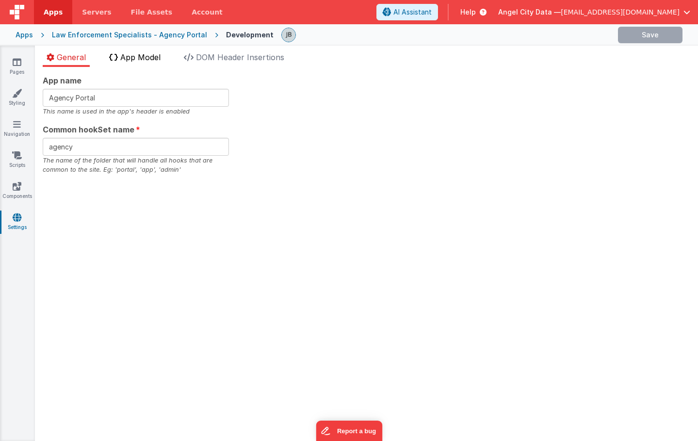
click at [149, 61] on span "App Model" at bounding box center [140, 57] width 40 height 10
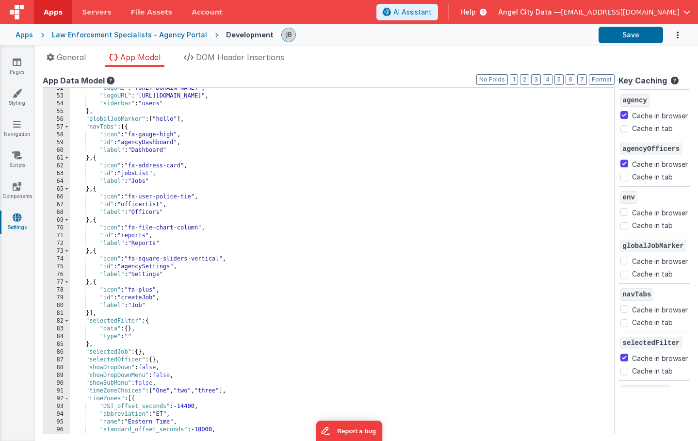
scroll to position [405, 0]
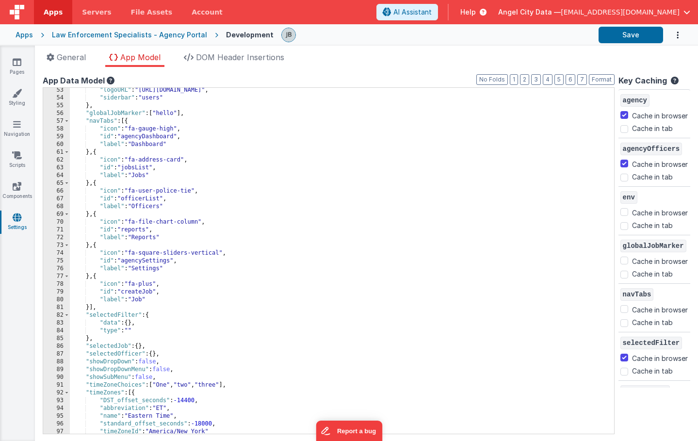
click at [160, 35] on div "Law Enforcement Specialists - Agency Portal" at bounding box center [129, 35] width 155 height 10
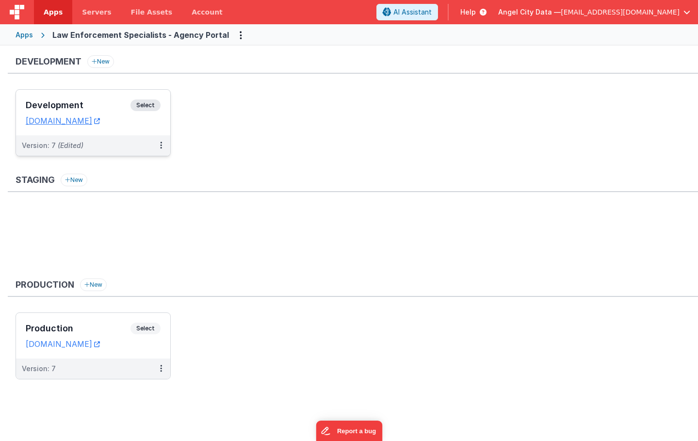
click at [101, 107] on h3 "Development" at bounding box center [78, 105] width 105 height 10
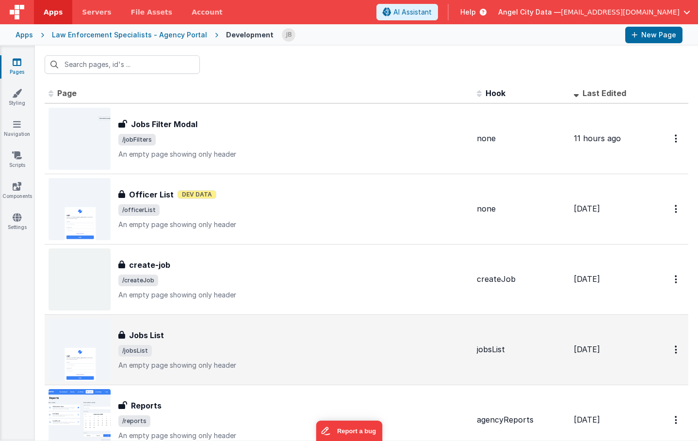
click at [151, 339] on h3 "Jobs List" at bounding box center [146, 335] width 35 height 12
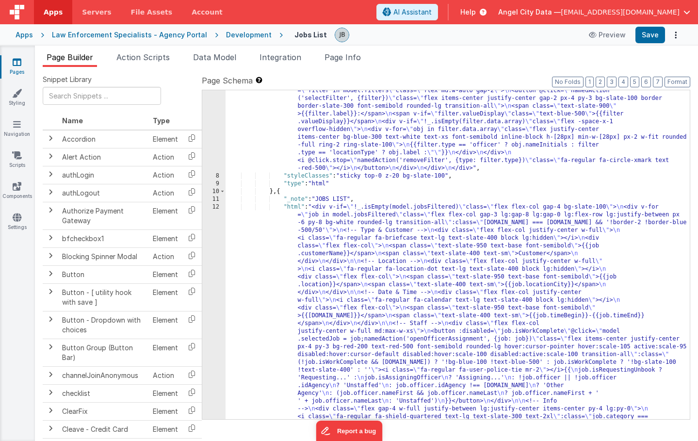
scroll to position [562, 0]
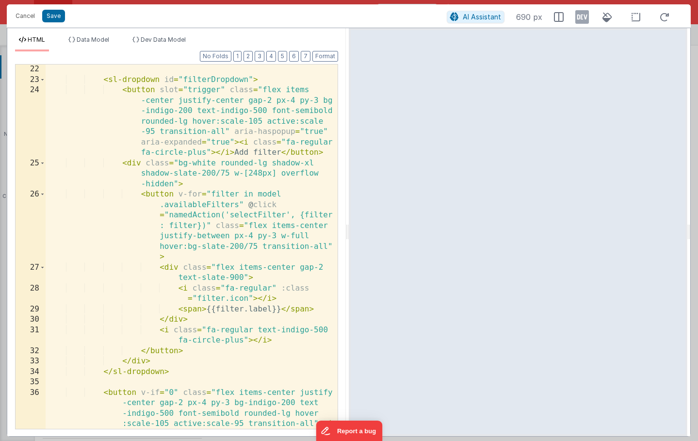
scroll to position [477, 0]
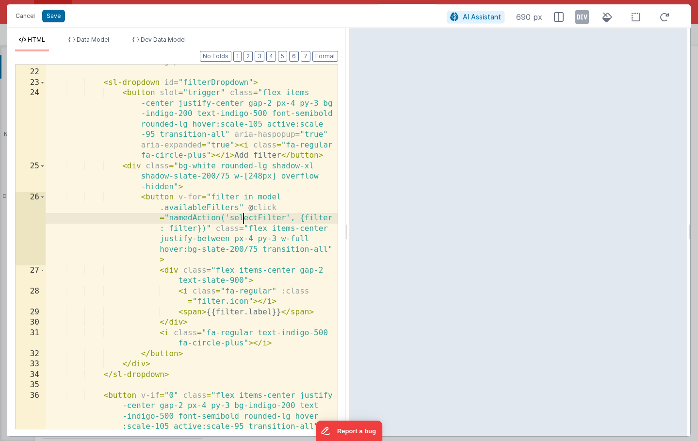
click at [241, 217] on div "< div class = "flex gap-4 items-center" > < sl-dropdown id = "filterDropdown" >…" at bounding box center [192, 275] width 292 height 437
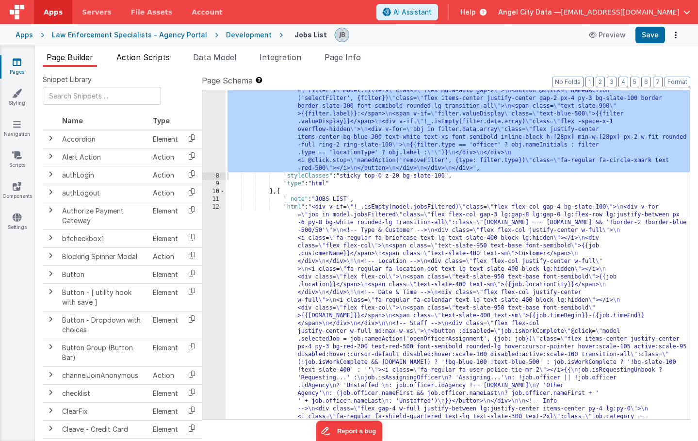
click at [165, 59] on span "Action Scripts" at bounding box center [142, 57] width 53 height 10
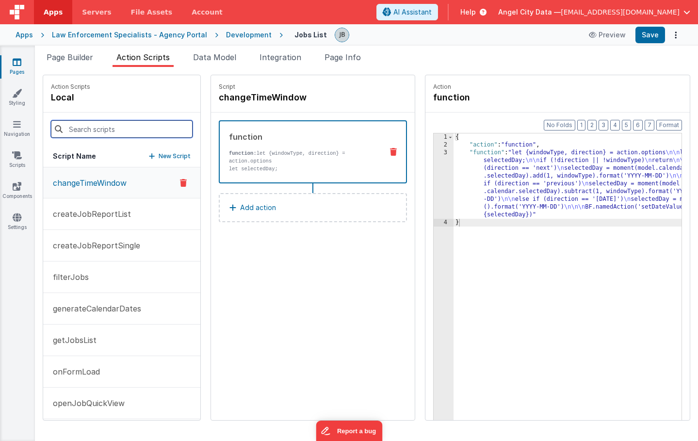
click at [129, 129] on input at bounding box center [122, 128] width 142 height 17
paste input "selectFilter"
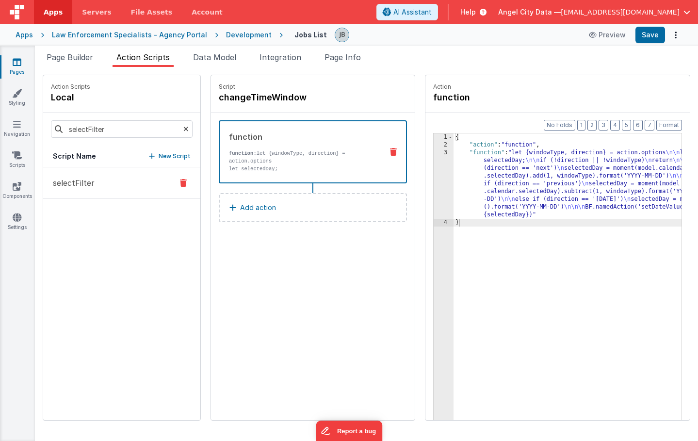
click at [133, 188] on button "selectFilter" at bounding box center [121, 183] width 157 height 32
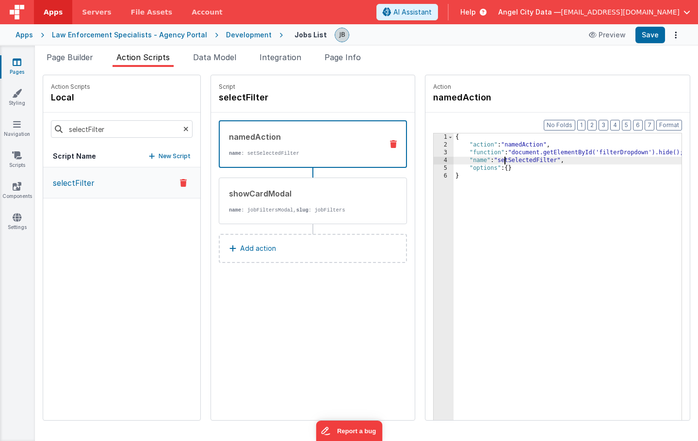
click at [474, 161] on div "{ "action" : "namedAction" , "function" : "document.getElementById('filterDropd…" at bounding box center [579, 299] width 252 height 332
click at [98, 132] on input "selectFilter" at bounding box center [122, 128] width 142 height 17
paste input "tSelected"
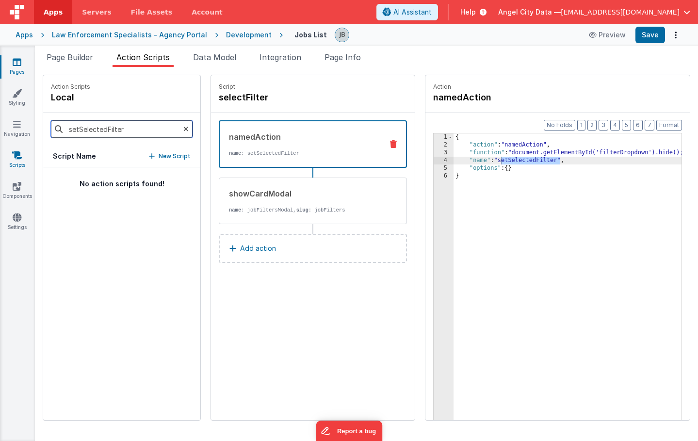
type input "setSelectedFilter"
click at [16, 161] on link "Scripts" at bounding box center [17, 159] width 35 height 19
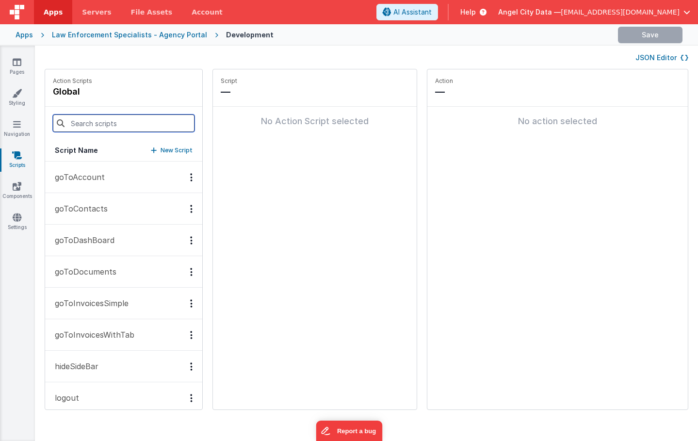
click at [90, 126] on input at bounding box center [124, 122] width 142 height 17
paste input "setSelectedFilter"
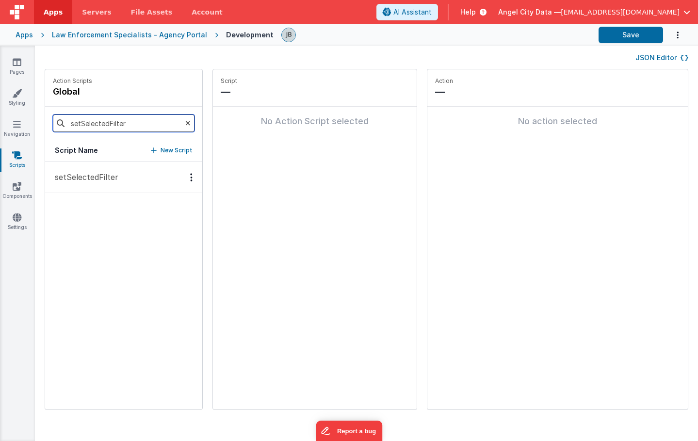
type input "setSelectedFilter"
click at [96, 170] on button "setSelectedFilter" at bounding box center [123, 177] width 157 height 32
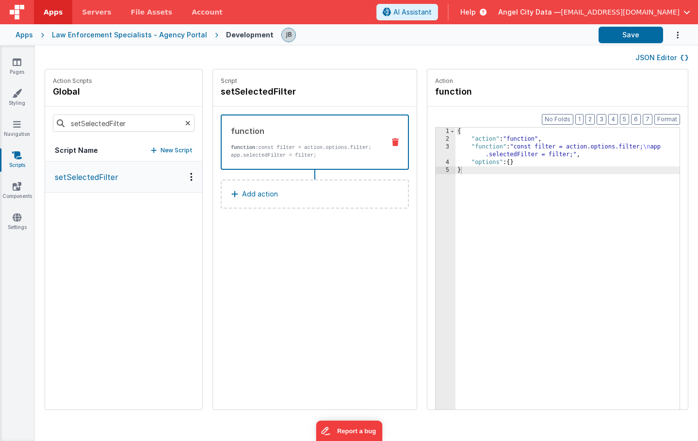
click at [435, 146] on div "3" at bounding box center [445, 151] width 20 height 16
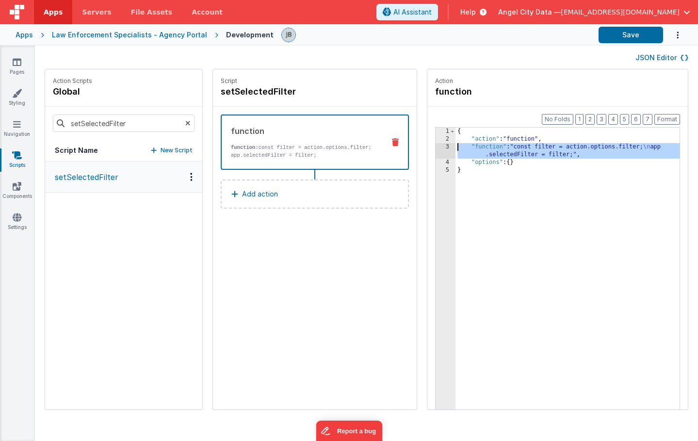
click at [435, 148] on div "3" at bounding box center [445, 151] width 20 height 16
click at [24, 73] on link "Pages" at bounding box center [17, 66] width 35 height 19
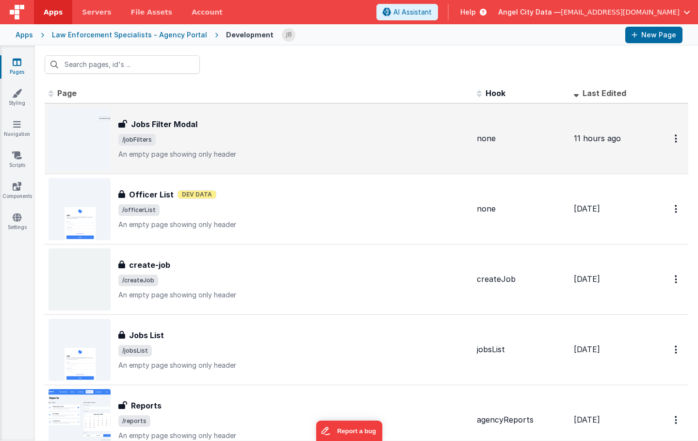
click at [167, 125] on h3 "Jobs Filter Modal" at bounding box center [164, 124] width 66 height 12
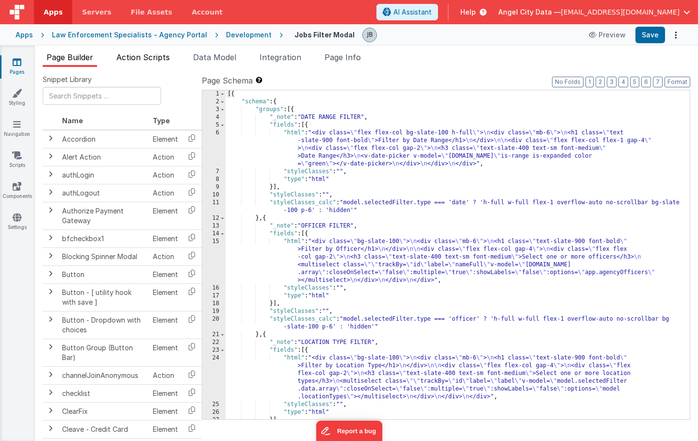
click at [143, 55] on span "Action Scripts" at bounding box center [142, 57] width 53 height 10
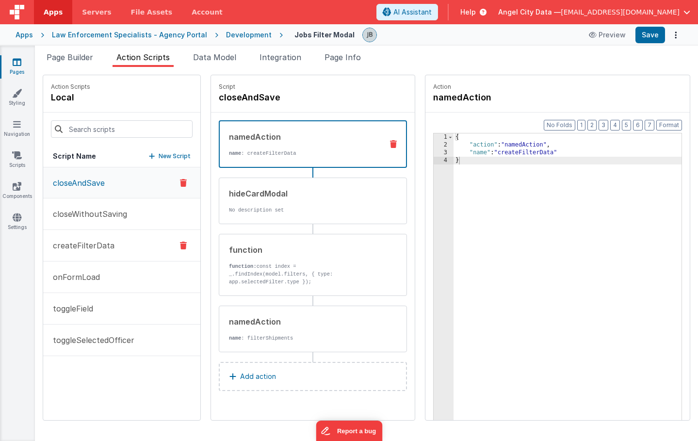
click at [112, 245] on button "createFilterData" at bounding box center [121, 246] width 157 height 32
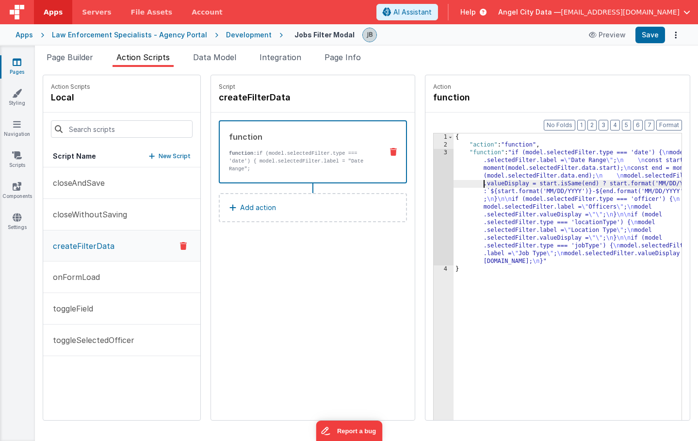
click at [453, 181] on div "{ "action" : "function" , "function" : "if (model.selectedFilter.type === 'date…" at bounding box center [581, 299] width 257 height 332
click at [434, 176] on div "3" at bounding box center [444, 207] width 20 height 116
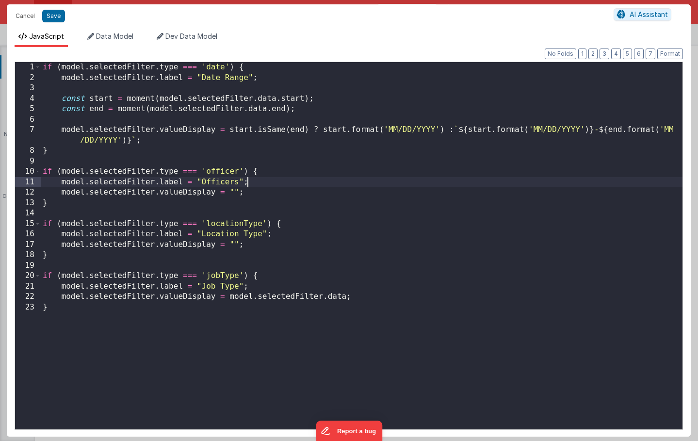
click at [414, 176] on div "if ( model . selectedFilter . type === 'date' ) { model . selectedFilter . labe…" at bounding box center [362, 256] width 642 height 388
click at [25, 17] on button "Cancel" at bounding box center [25, 16] width 29 height 14
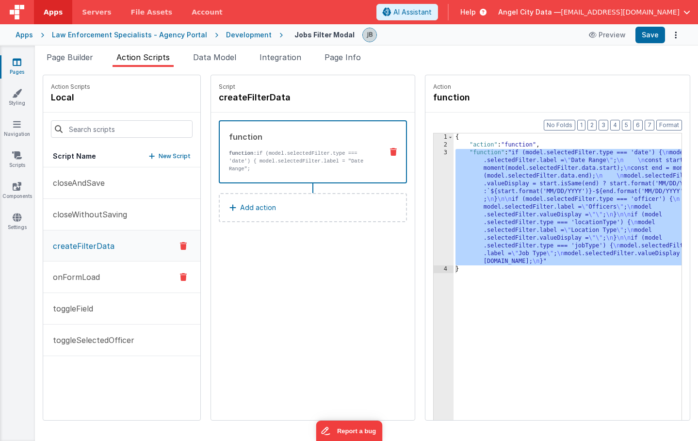
click at [115, 282] on button "onFormLoad" at bounding box center [121, 277] width 157 height 32
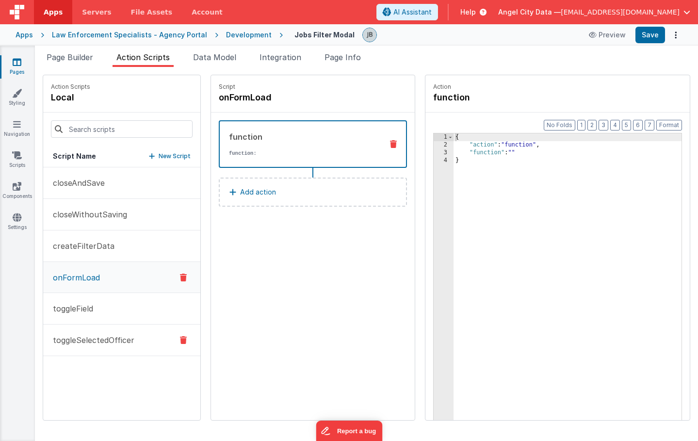
click at [87, 335] on p "toggleSelectedOfficer" at bounding box center [90, 340] width 87 height 12
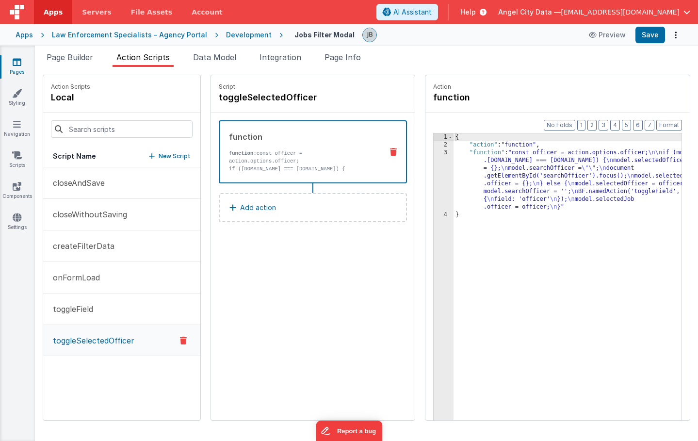
click at [244, 31] on div "Development" at bounding box center [249, 35] width 46 height 10
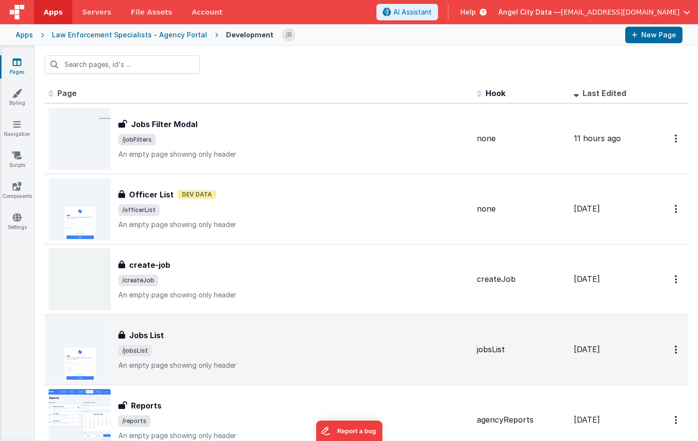
click at [176, 325] on div "Jobs List Jobs List /jobsList An empty page showing only header" at bounding box center [258, 350] width 420 height 62
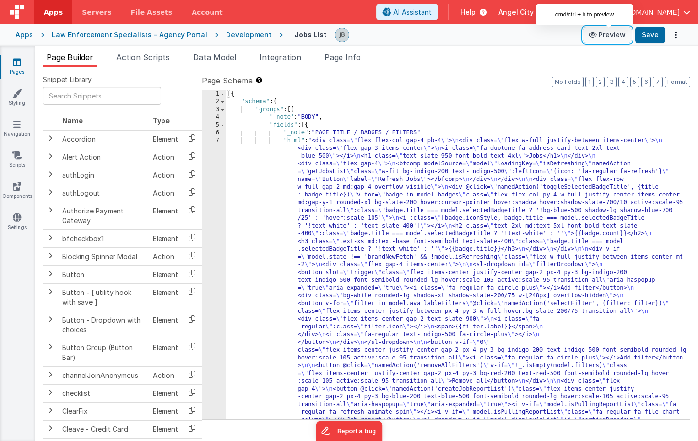
click at [608, 36] on button "Preview" at bounding box center [607, 35] width 48 height 16
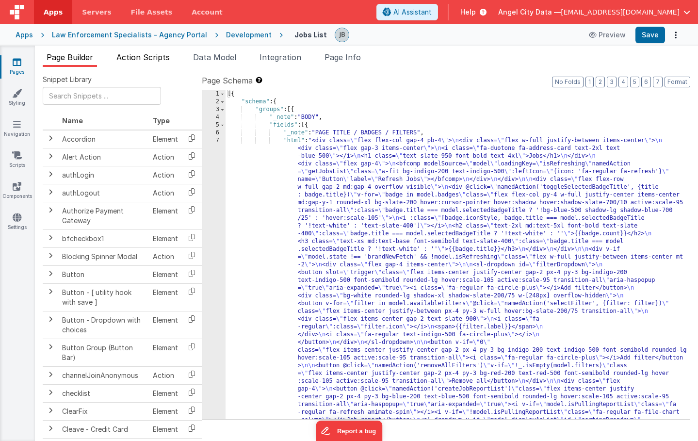
click at [161, 61] on span "Action Scripts" at bounding box center [142, 57] width 53 height 10
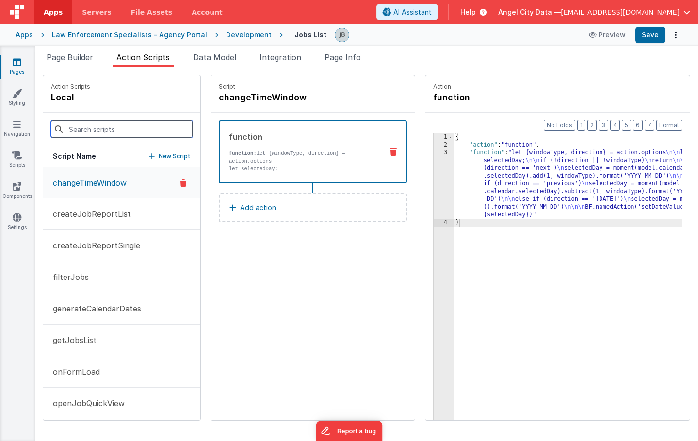
click at [98, 130] on input at bounding box center [122, 128] width 142 height 17
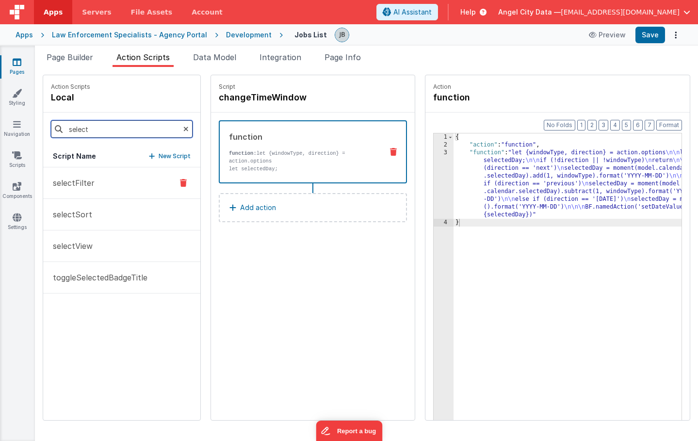
type input "select"
click at [81, 186] on p "selectFilter" at bounding box center [71, 183] width 48 height 12
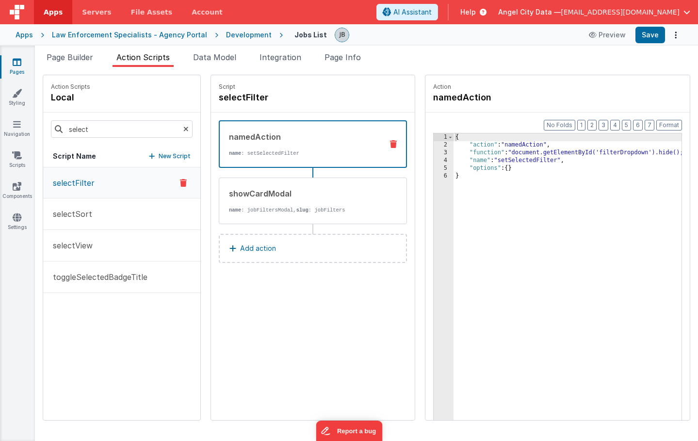
click at [434, 155] on div "3" at bounding box center [444, 153] width 20 height 8
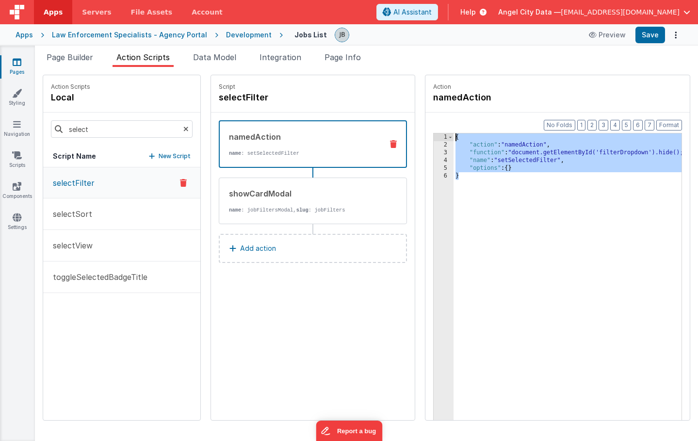
drag, startPoint x: 449, startPoint y: 190, endPoint x: 416, endPoint y: 119, distance: 77.9
click at [425, 119] on div "Format 7 6 5 4 3 2 1 No Folds 1 2 3 4 5 6 { "action" : "namedAction" , "functio…" at bounding box center [557, 285] width 264 height 345
click at [325, 193] on div "showCardModal" at bounding box center [302, 194] width 146 height 12
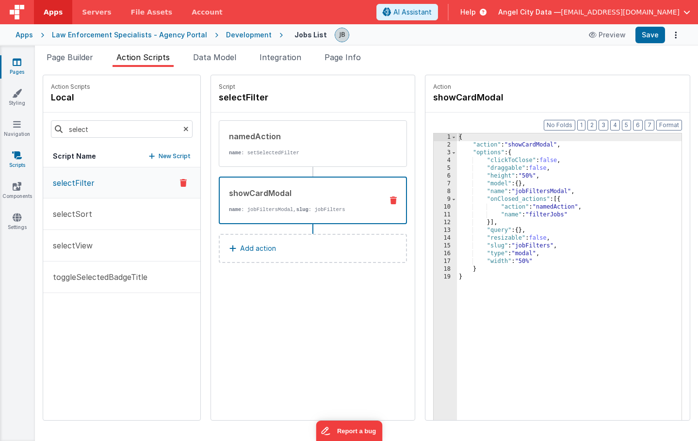
click at [18, 155] on icon at bounding box center [17, 155] width 10 height 10
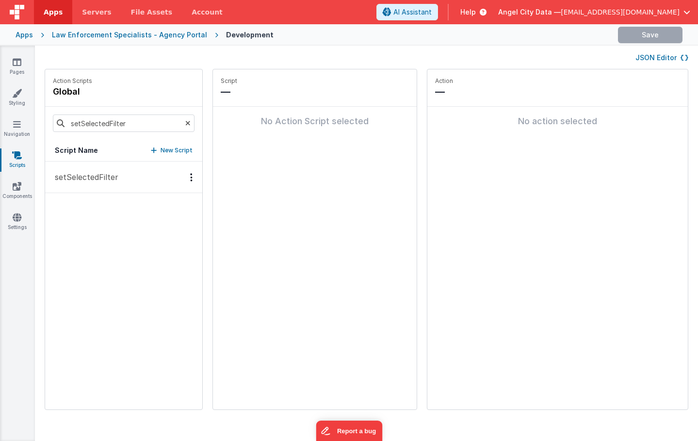
click at [65, 167] on button "setSelectedFilter" at bounding box center [123, 177] width 157 height 32
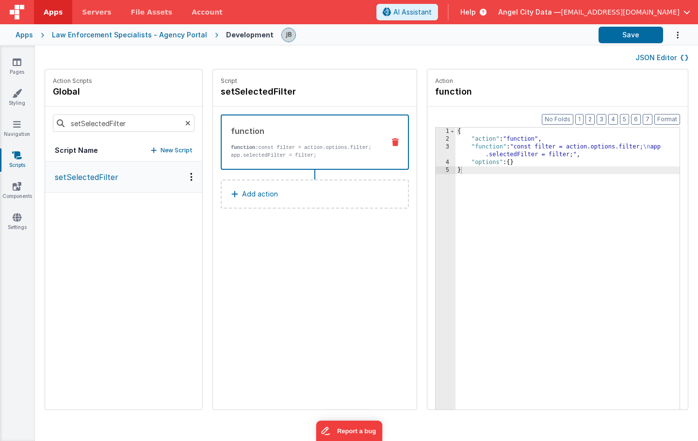
click at [175, 36] on div "Law Enforcement Specialists - Agency Portal" at bounding box center [129, 35] width 155 height 10
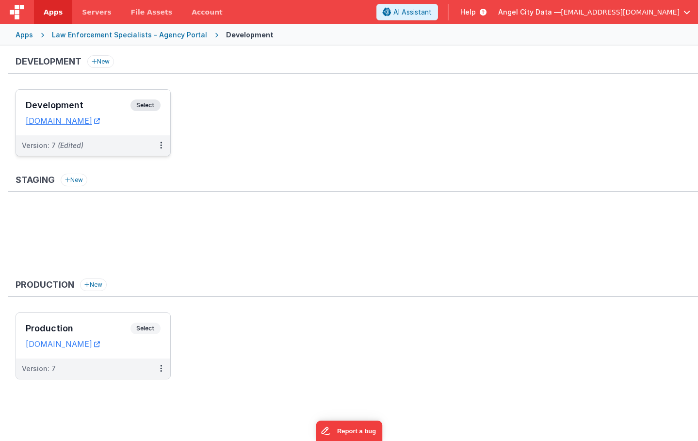
click at [124, 96] on div "Development Select URLs [DOMAIN_NAME]" at bounding box center [93, 113] width 154 height 46
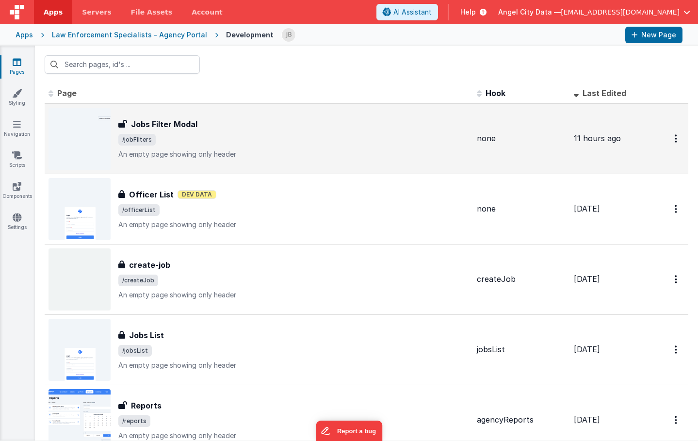
click at [143, 120] on h3 "Jobs Filter Modal" at bounding box center [164, 124] width 66 height 12
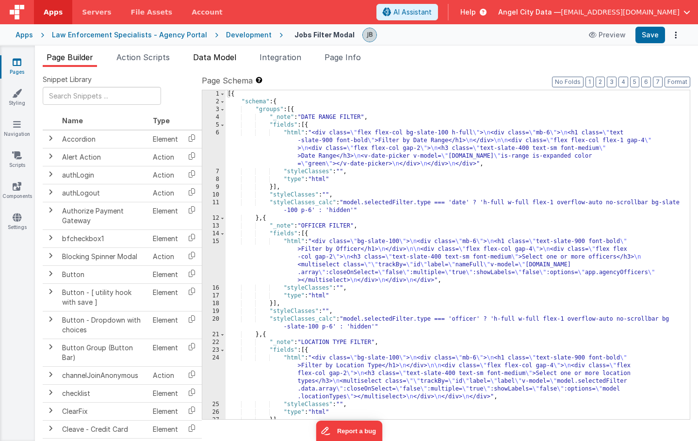
click at [209, 59] on span "Data Model" at bounding box center [214, 57] width 43 height 10
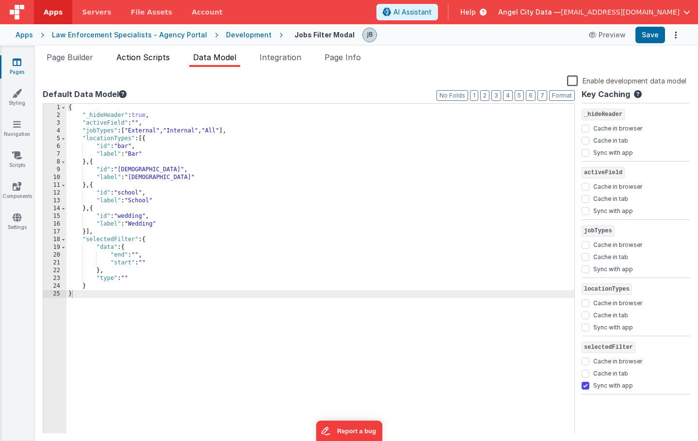
click at [154, 58] on span "Action Scripts" at bounding box center [142, 57] width 53 height 10
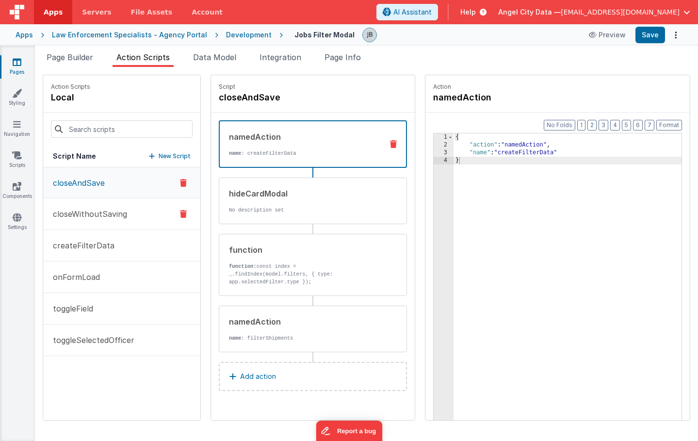
click at [99, 209] on p "closeWithoutSaving" at bounding box center [87, 214] width 80 height 12
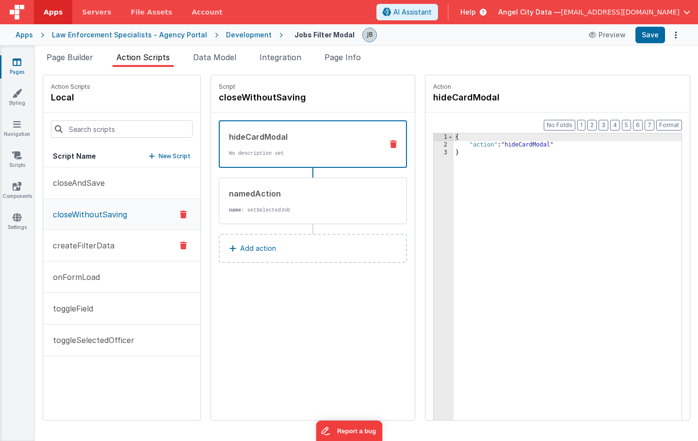
click at [103, 244] on p "createFilterData" at bounding box center [80, 246] width 67 height 12
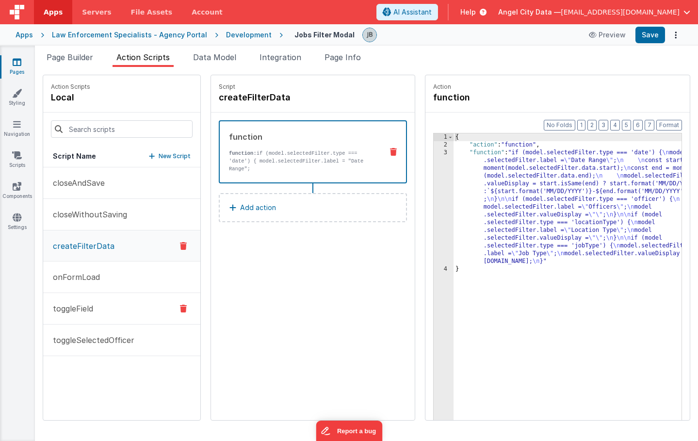
click at [94, 311] on button "toggleField" at bounding box center [121, 309] width 157 height 32
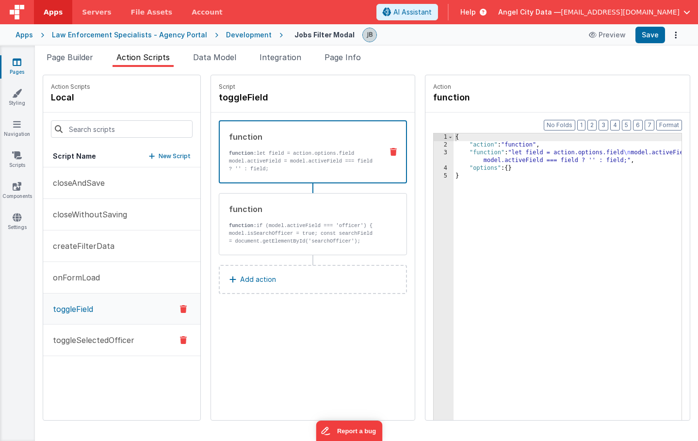
click at [100, 338] on p "toggleSelectedOfficer" at bounding box center [90, 340] width 87 height 12
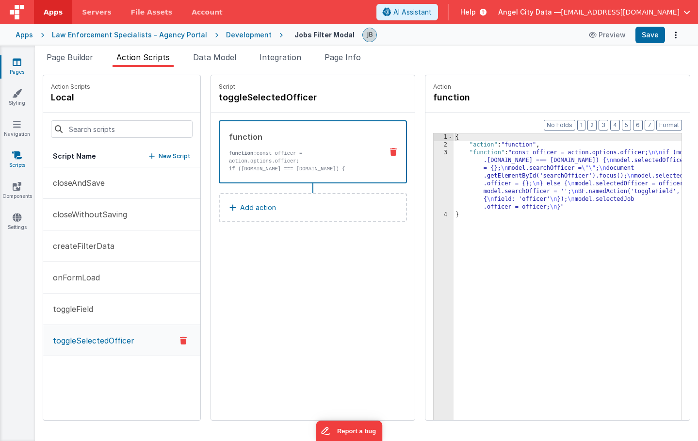
click at [17, 162] on link "Scripts" at bounding box center [17, 159] width 35 height 19
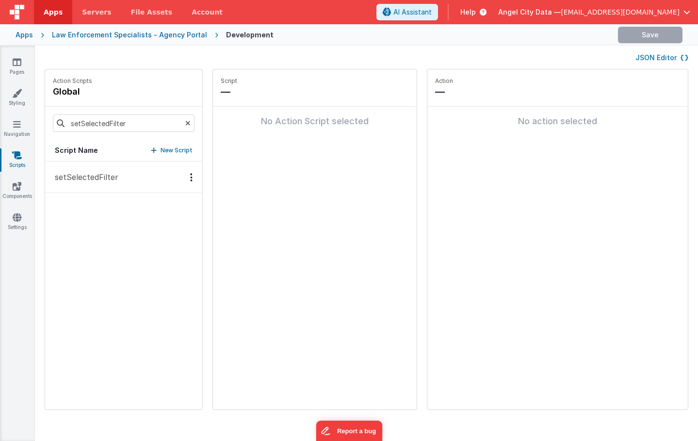
click at [81, 178] on p "setSelectedFilter" at bounding box center [83, 177] width 69 height 12
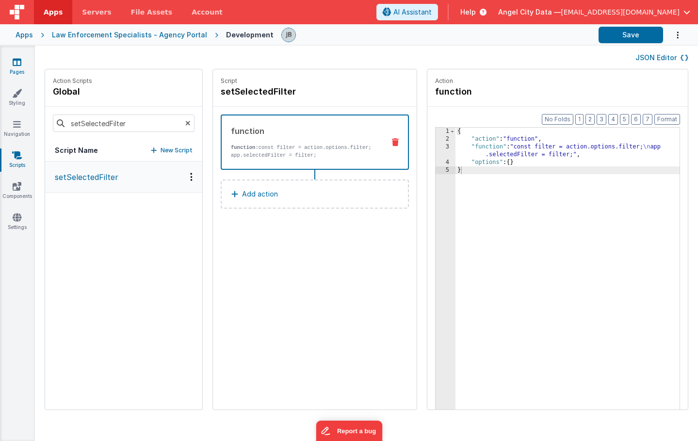
click at [23, 67] on link "Pages" at bounding box center [17, 66] width 35 height 19
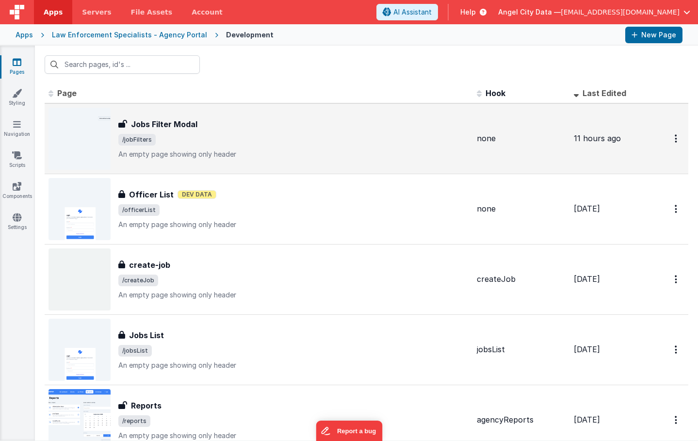
click at [161, 127] on h3 "Jobs Filter Modal" at bounding box center [164, 124] width 66 height 12
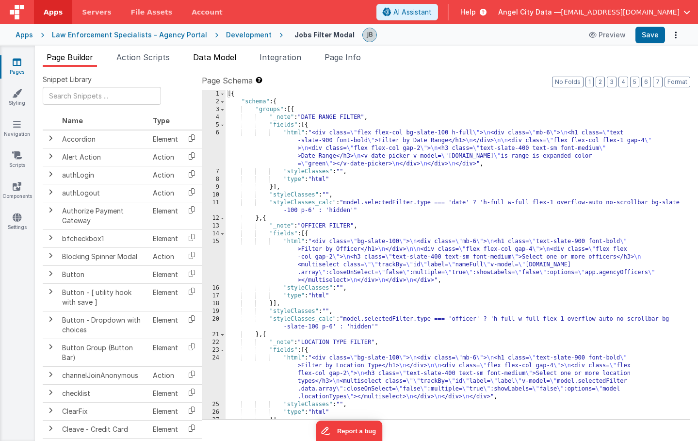
click at [206, 57] on span "Data Model" at bounding box center [214, 57] width 43 height 10
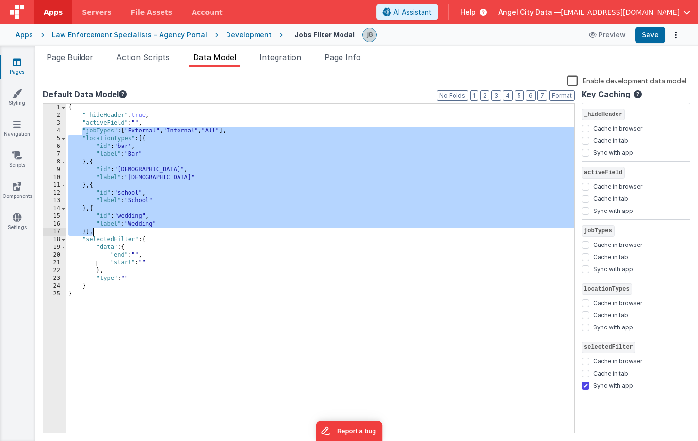
drag, startPoint x: 82, startPoint y: 133, endPoint x: 136, endPoint y: 234, distance: 113.9
click at [136, 233] on div "{ "_hideHeader" : true , "activeField" : "" , "jobTypes" : [ "External" , "Inte…" at bounding box center [320, 276] width 508 height 345
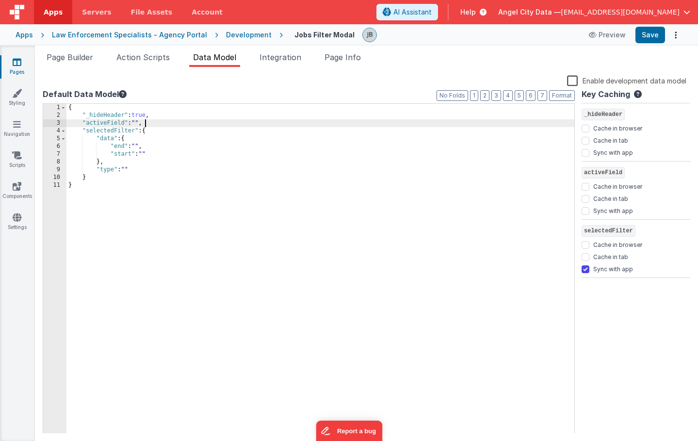
checkbox input "false"
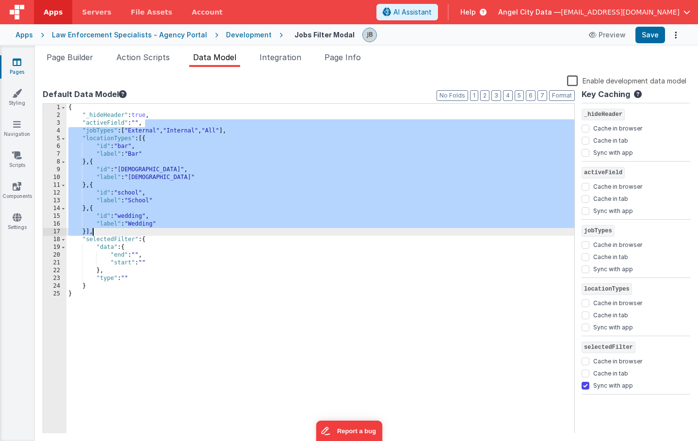
click at [18, 69] on link "Pages" at bounding box center [17, 66] width 35 height 19
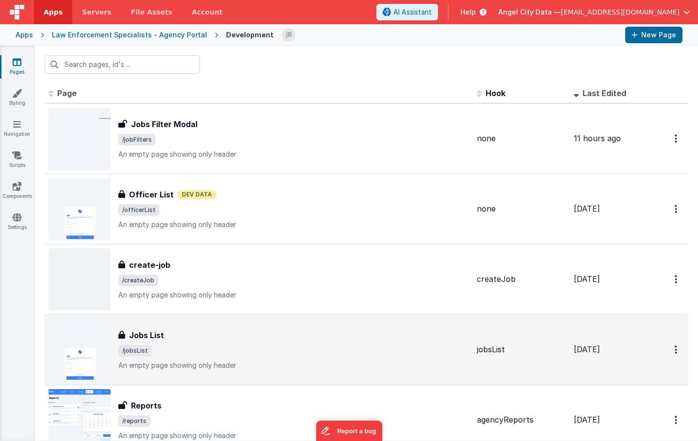
click at [173, 338] on div "Jobs List" at bounding box center [293, 335] width 351 height 12
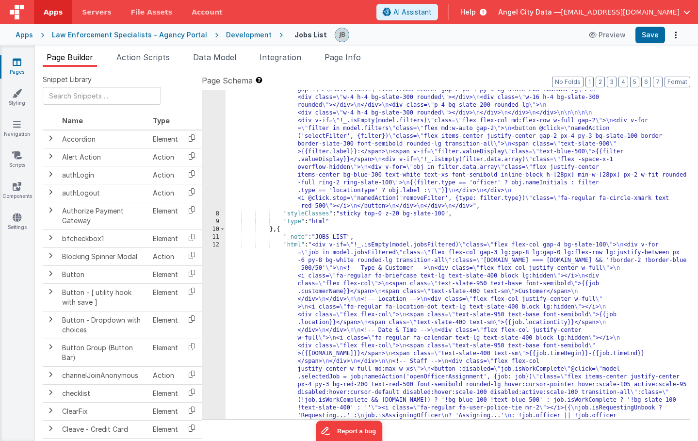
scroll to position [524, 0]
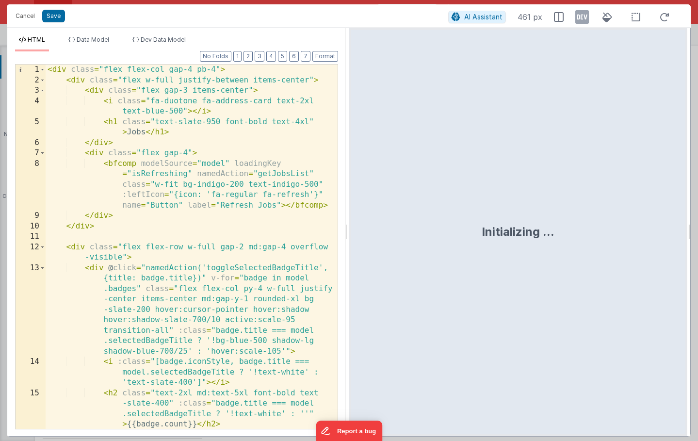
click at [200, 257] on div "< div class = "flex flex-col gap-4 pb-4" > < div class = "flex w-full justify-b…" at bounding box center [192, 272] width 292 height 417
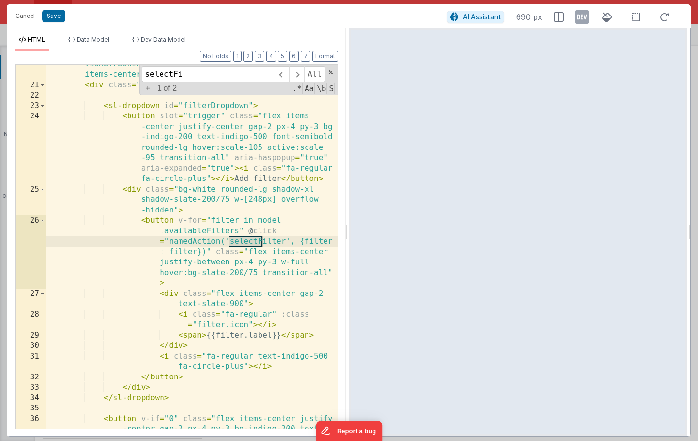
scroll to position [454, 0]
type input "selectFilter"
click at [21, 15] on button "Cancel" at bounding box center [25, 16] width 29 height 14
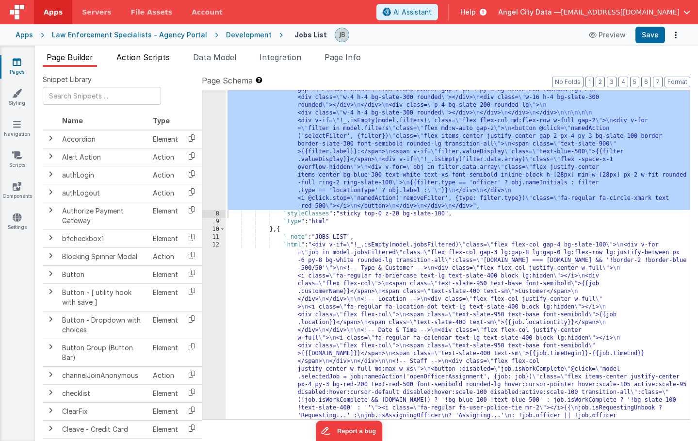
click at [149, 59] on span "Action Scripts" at bounding box center [142, 57] width 53 height 10
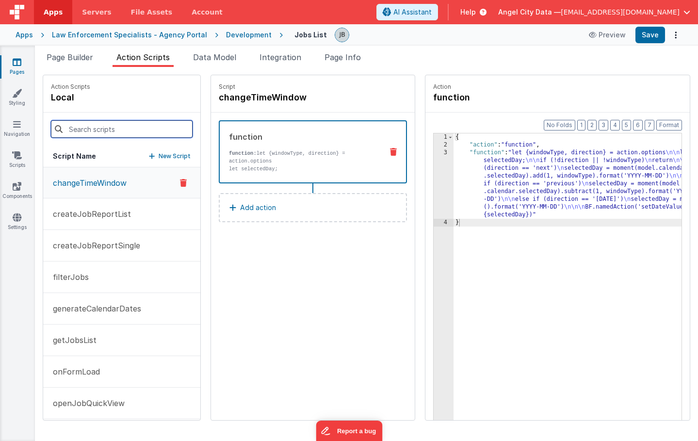
click at [114, 125] on input at bounding box center [122, 128] width 142 height 17
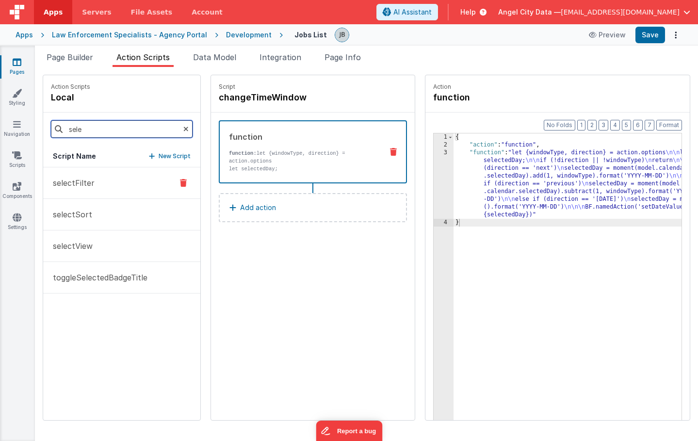
type input "sele"
click at [64, 184] on p "selectFilter" at bounding box center [71, 183] width 48 height 12
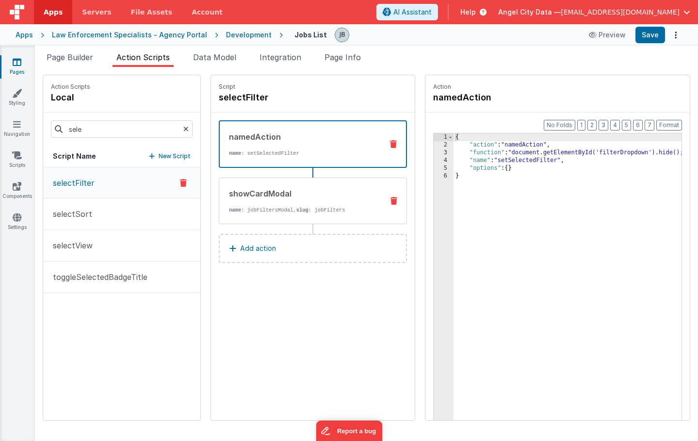
click at [248, 195] on div "showCardModal" at bounding box center [302, 194] width 146 height 12
click at [282, 151] on p "name : setSelectedFilter" at bounding box center [302, 153] width 146 height 8
click at [8, 181] on link "Components" at bounding box center [17, 190] width 35 height 19
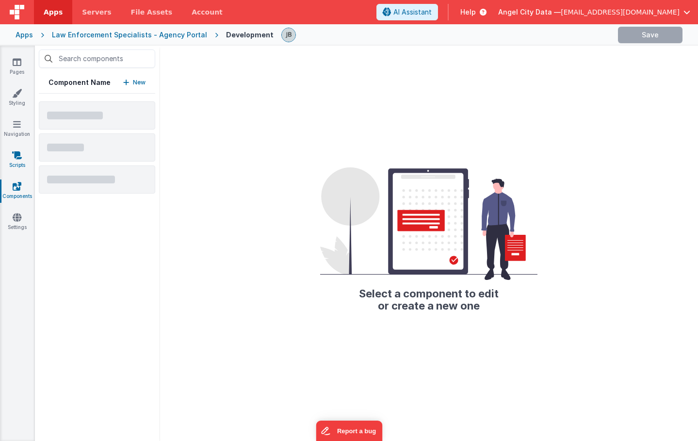
click at [16, 160] on link "Scripts" at bounding box center [17, 159] width 35 height 19
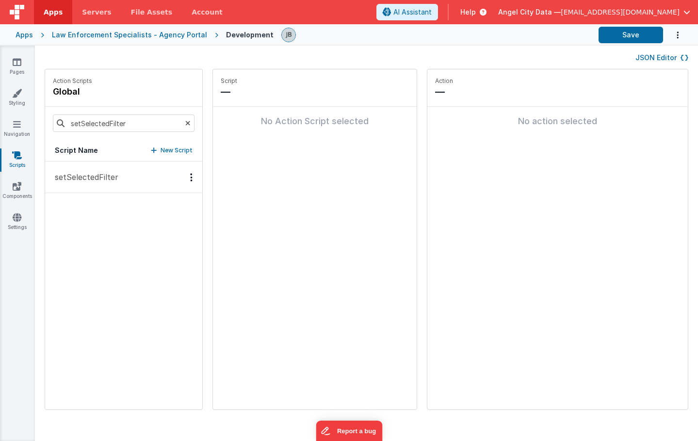
click at [96, 172] on p "setSelectedFilter" at bounding box center [83, 177] width 69 height 12
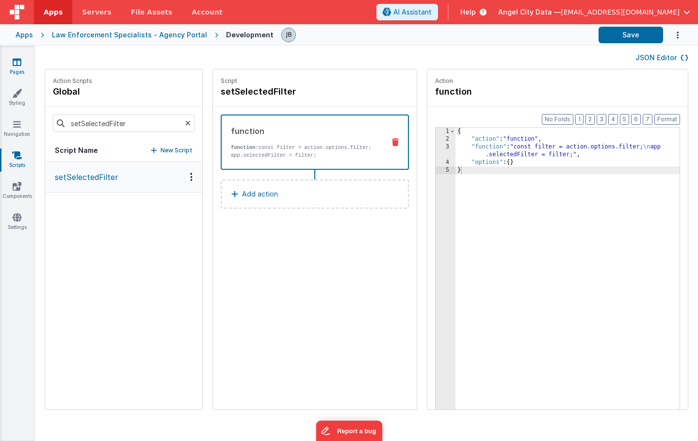
click at [15, 67] on link "Pages" at bounding box center [17, 66] width 35 height 19
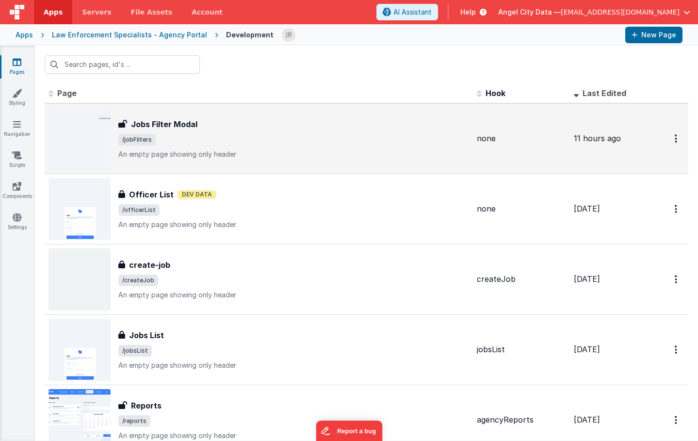
click at [153, 123] on h3 "Jobs Filter Modal" at bounding box center [164, 124] width 66 height 12
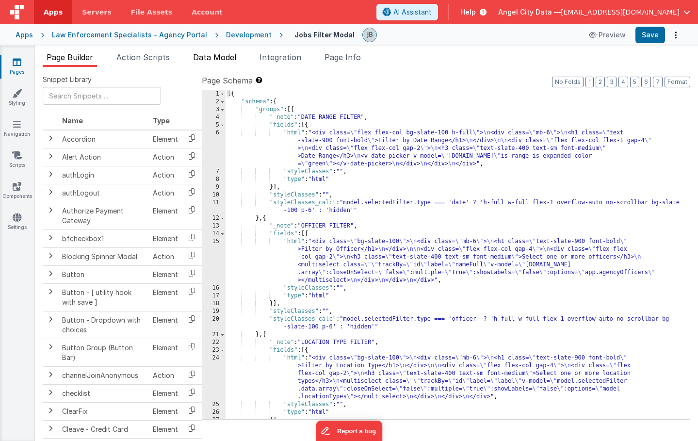
click at [207, 58] on span "Data Model" at bounding box center [214, 57] width 43 height 10
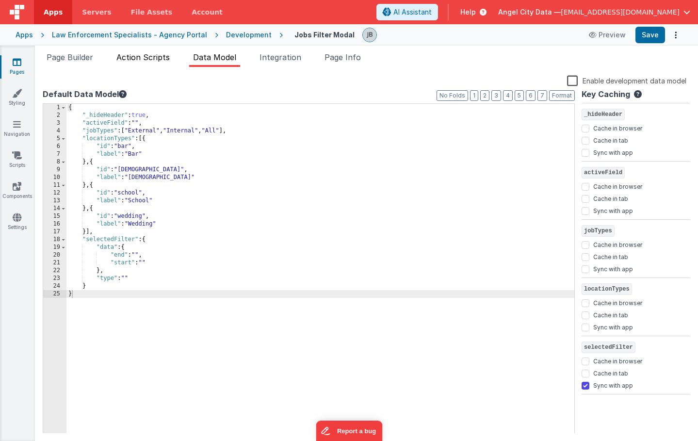
click at [149, 64] on li "Action Scripts" at bounding box center [143, 59] width 61 height 16
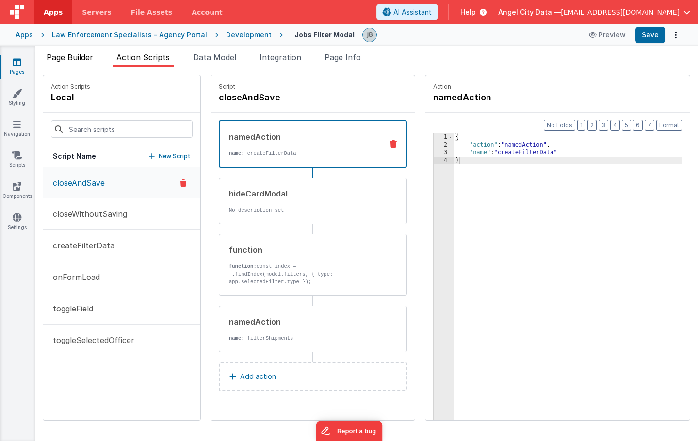
click at [79, 54] on span "Page Builder" at bounding box center [70, 57] width 47 height 10
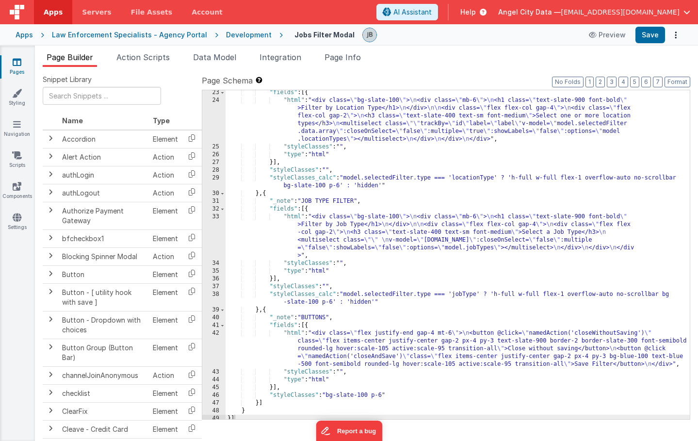
scroll to position [261, 0]
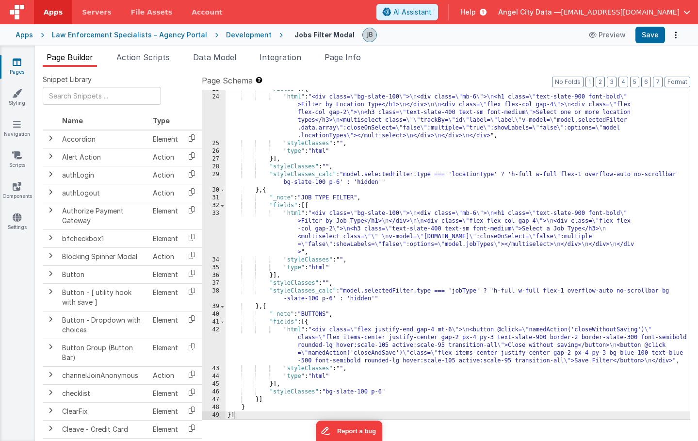
click at [225, 338] on div "42" at bounding box center [213, 345] width 23 height 39
click at [214, 338] on div "42" at bounding box center [213, 345] width 23 height 39
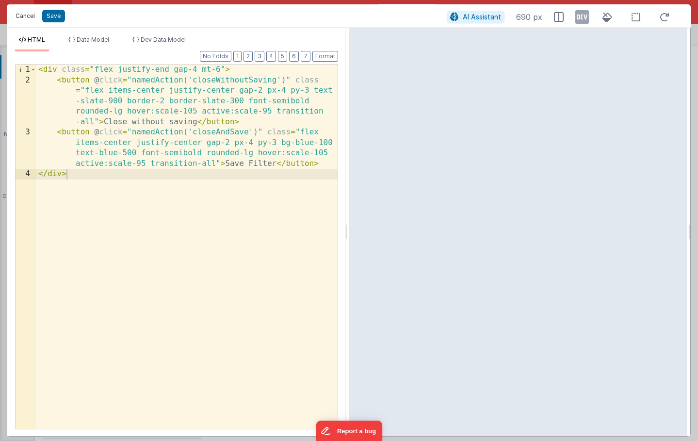
click at [25, 15] on button "Cancel" at bounding box center [25, 16] width 29 height 14
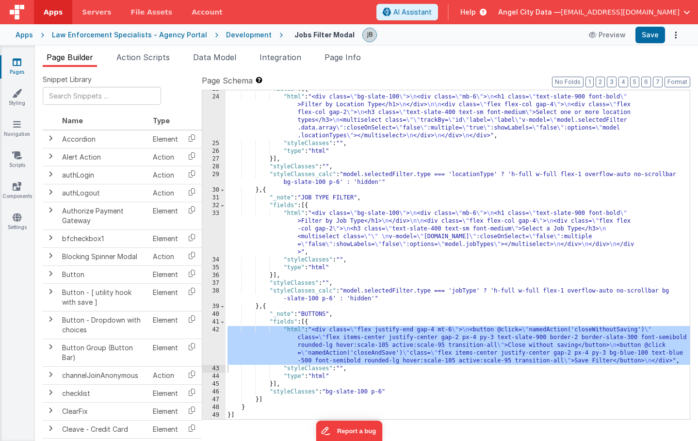
click at [139, 37] on div "Law Enforcement Specialists - Agency Portal" at bounding box center [129, 35] width 155 height 10
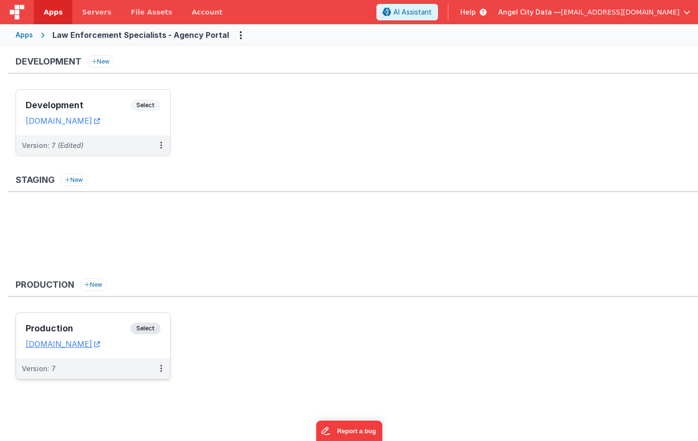
click at [105, 322] on div "Production Select URLs [DOMAIN_NAME]" at bounding box center [93, 336] width 154 height 46
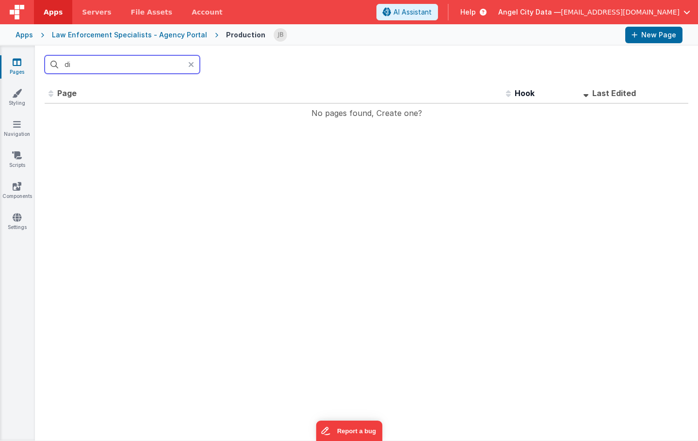
type input "d"
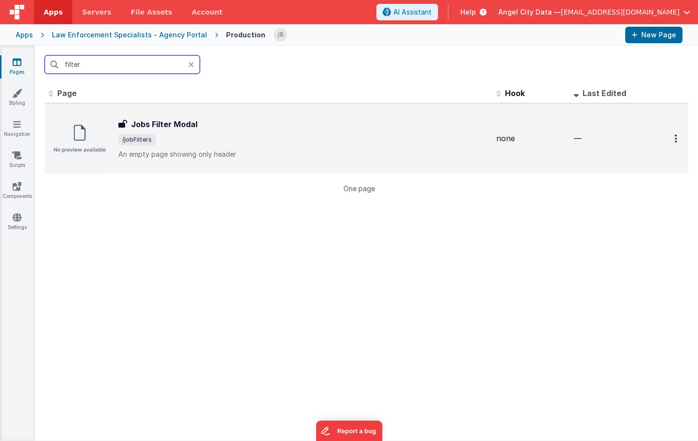
type input "filter"
click at [157, 116] on div "Jobs Filter Modal Jobs Filter Modal /jobFilters An empty page showing only head…" at bounding box center [268, 139] width 440 height 62
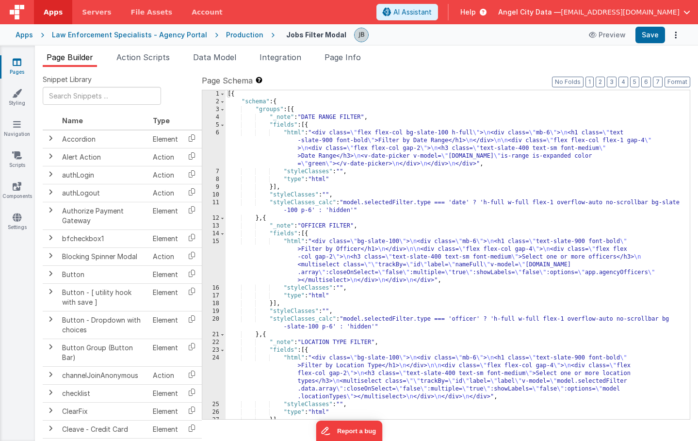
click at [235, 37] on div "Production" at bounding box center [244, 35] width 37 height 10
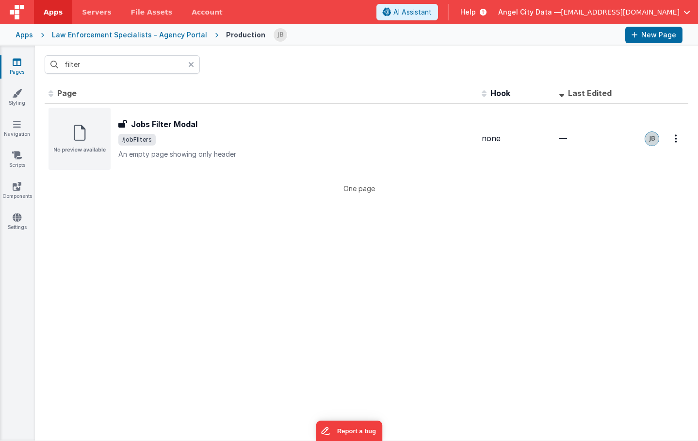
click at [166, 32] on div "Law Enforcement Specialists - Agency Portal" at bounding box center [129, 35] width 155 height 10
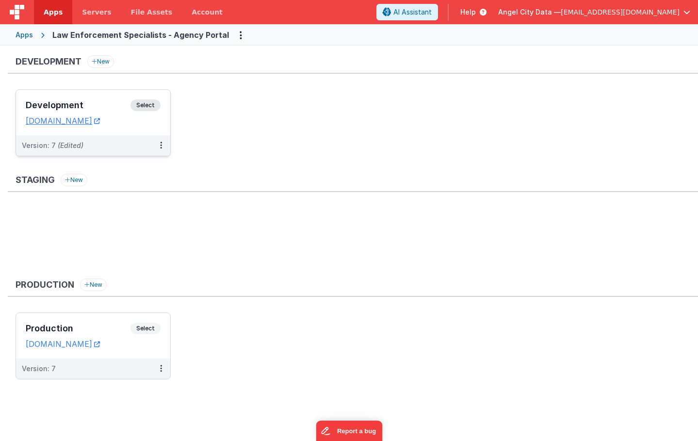
click at [89, 102] on h3 "Development" at bounding box center [78, 105] width 105 height 10
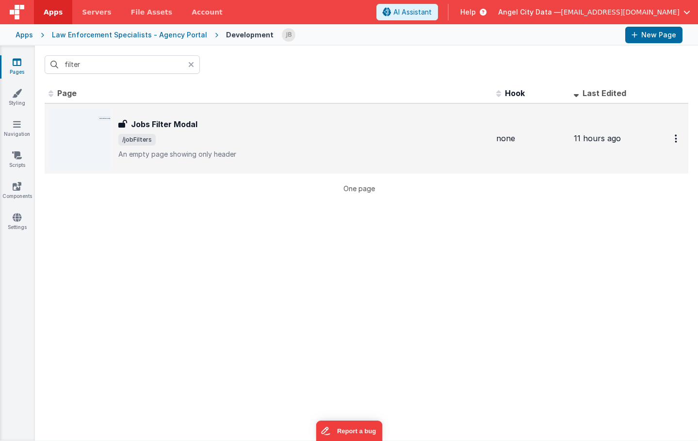
click at [187, 124] on h3 "Jobs Filter Modal" at bounding box center [164, 124] width 66 height 12
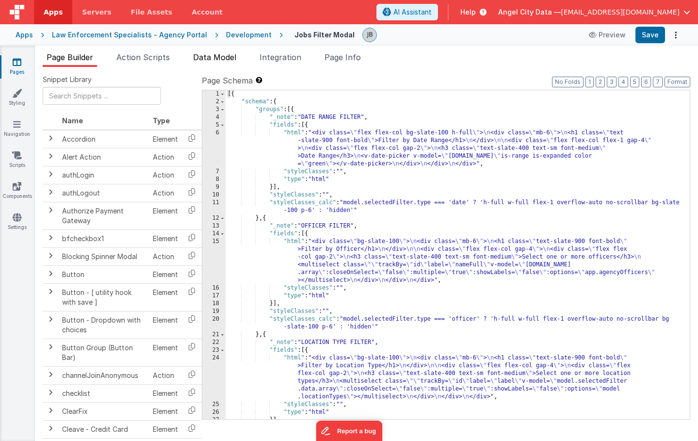
click at [201, 57] on span "Data Model" at bounding box center [214, 57] width 43 height 10
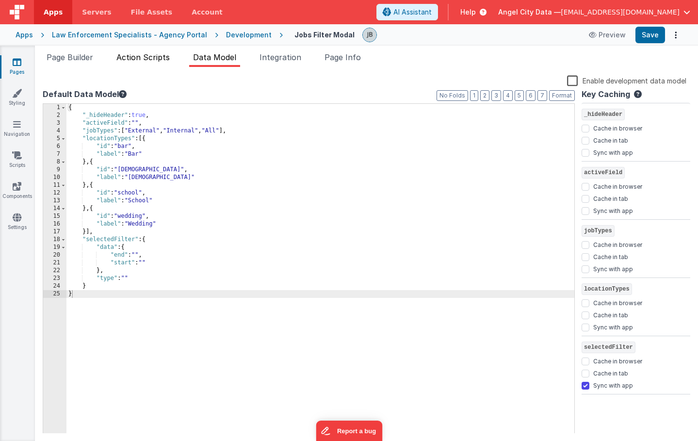
click at [155, 57] on span "Action Scripts" at bounding box center [142, 57] width 53 height 10
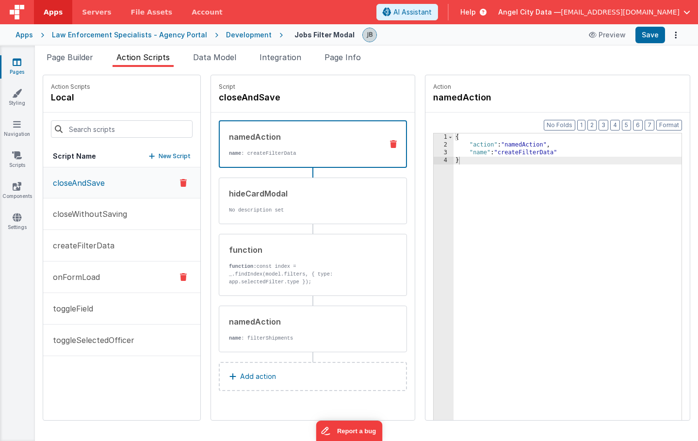
click at [103, 274] on button "onFormLoad" at bounding box center [121, 277] width 157 height 32
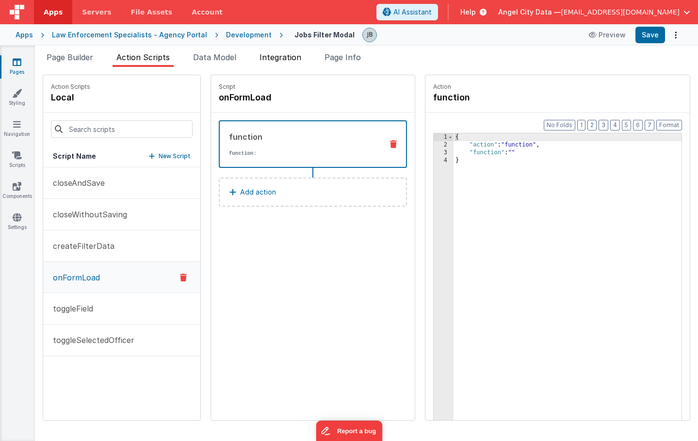
click at [276, 58] on span "Integration" at bounding box center [280, 57] width 42 height 10
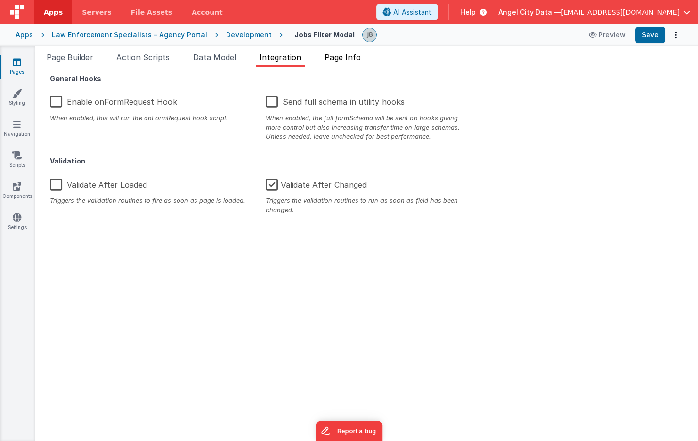
click at [343, 58] on span "Page Info" at bounding box center [342, 57] width 36 height 10
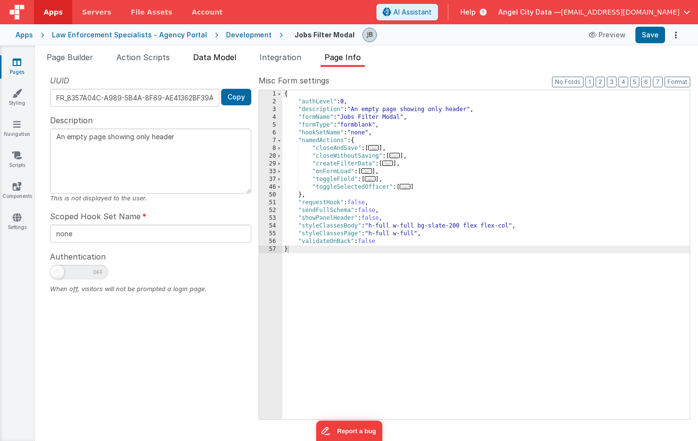
click at [196, 60] on span "Data Model" at bounding box center [214, 57] width 43 height 10
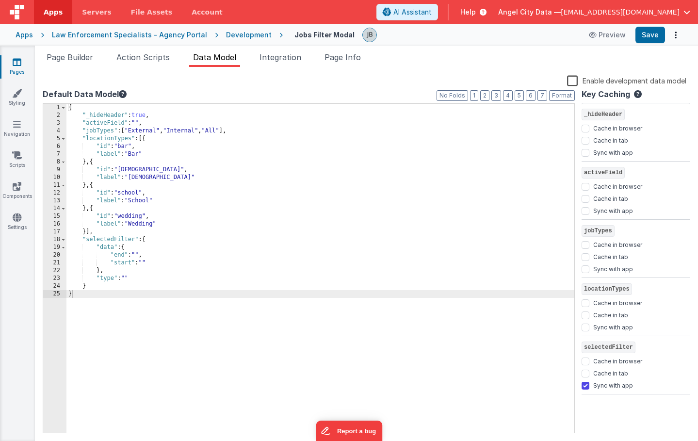
click at [588, 343] on span "selectedFilter" at bounding box center [608, 347] width 54 height 12
click at [19, 67] on link "Pages" at bounding box center [17, 66] width 35 height 19
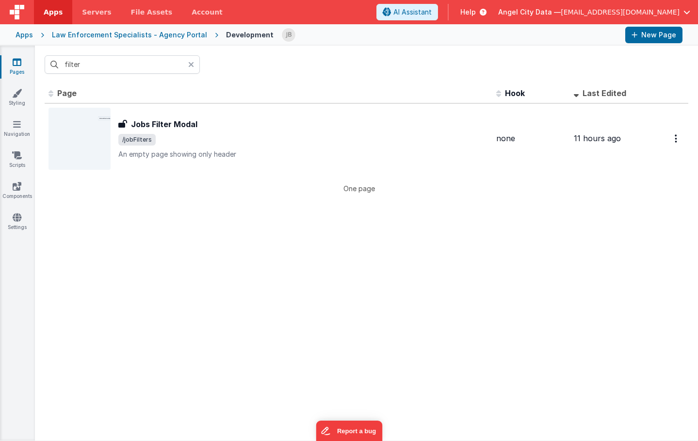
click at [193, 66] on icon at bounding box center [191, 65] width 6 height 8
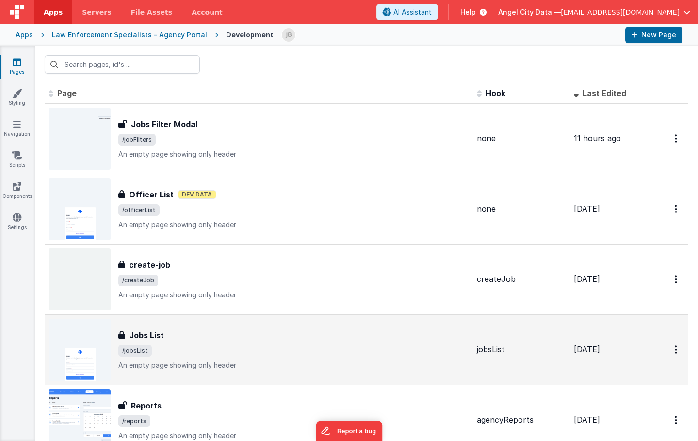
click at [168, 331] on div "Jobs List" at bounding box center [293, 335] width 351 height 12
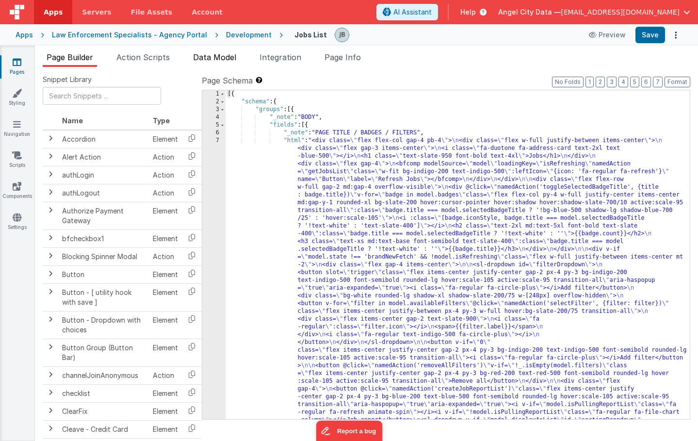
click at [199, 56] on span "Data Model" at bounding box center [214, 57] width 43 height 10
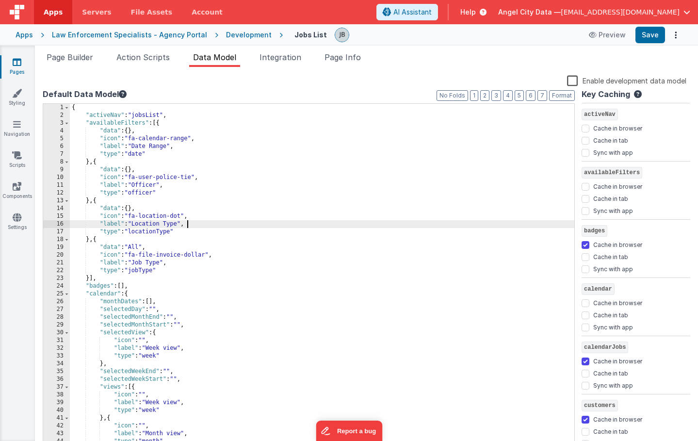
click at [195, 221] on div "{ "activeNav" : "jobsList" , "availableFilters" : [{ "data" : { } , "icon" : "f…" at bounding box center [322, 284] width 504 height 361
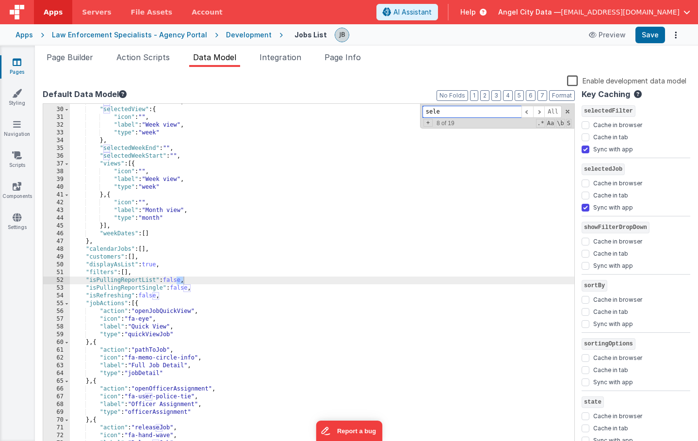
scroll to position [469, 0]
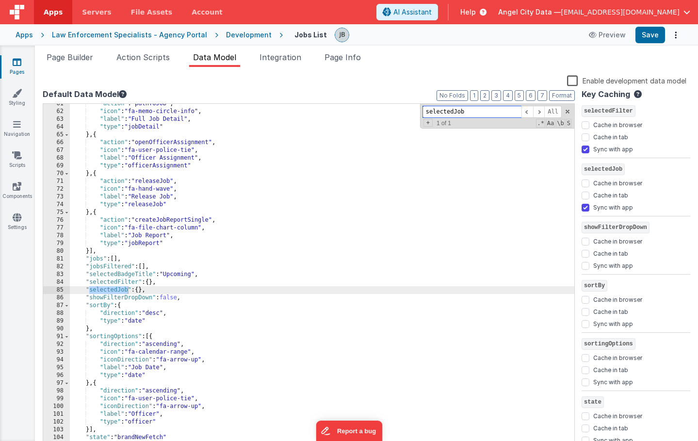
type input "selectedJob"
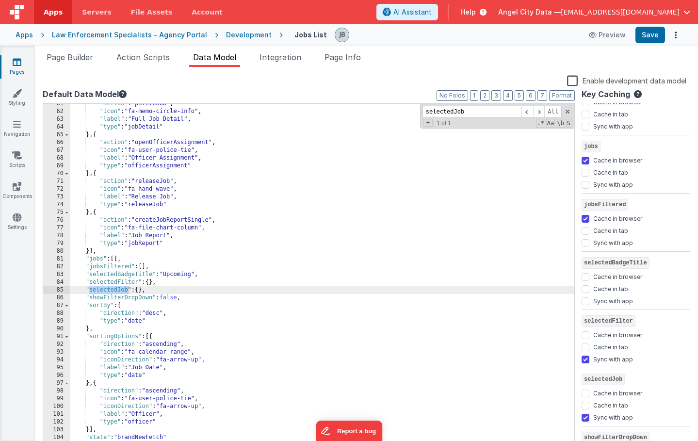
scroll to position [652, 0]
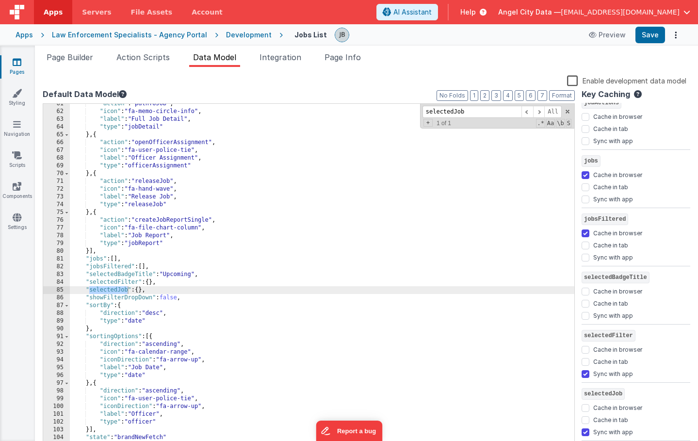
click at [101, 72] on div "Snippet Library Name Type Accordion Element Alert Action Action authLogin Actio…" at bounding box center [366, 261] width 663 height 389
click at [131, 65] on li "Action Scripts" at bounding box center [143, 59] width 61 height 16
